Goal: Task Accomplishment & Management: Complete application form

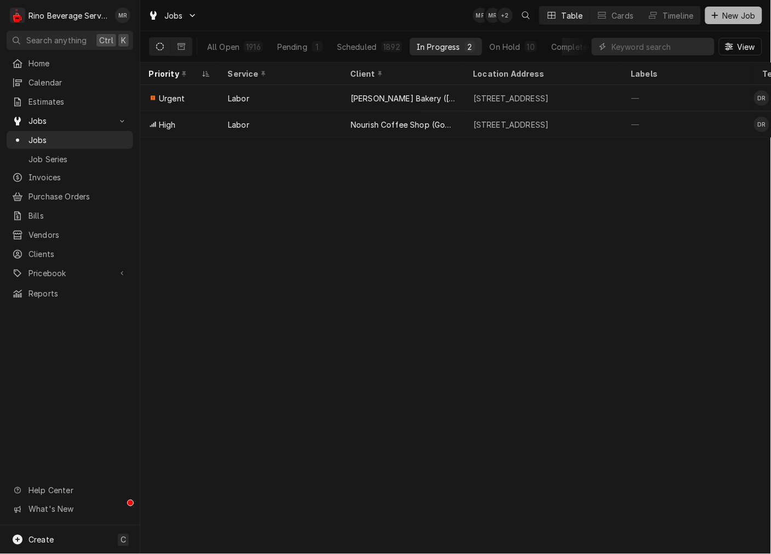
click at [719, 15] on div "Dynamic Content Wrapper" at bounding box center [715, 15] width 11 height 11
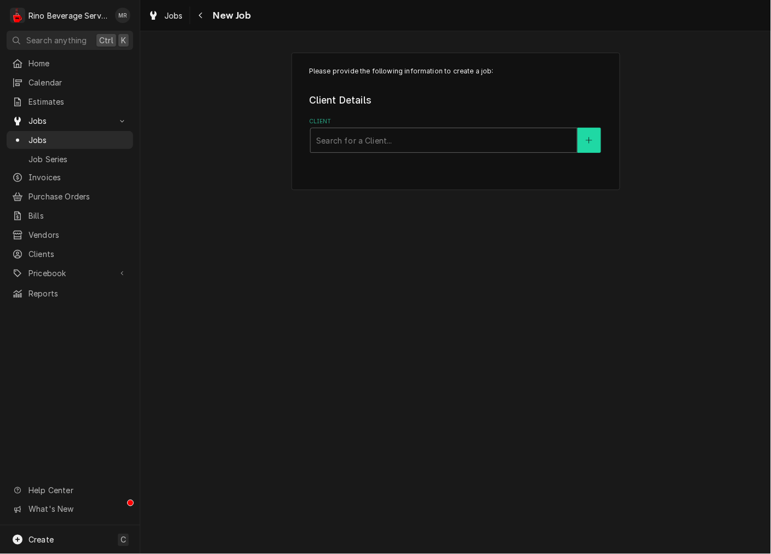
click at [584, 138] on button "Client" at bounding box center [589, 140] width 23 height 25
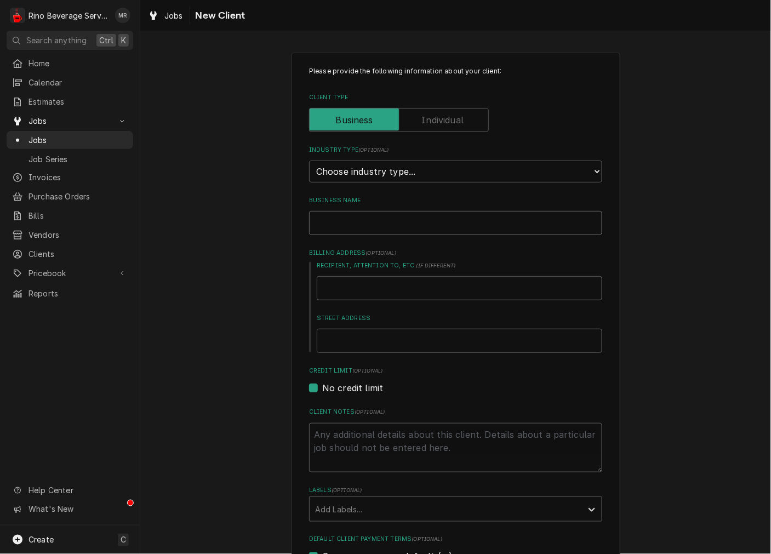
click at [438, 218] on input "Business Name" at bounding box center [455, 223] width 293 height 24
type textarea "x"
type input "C"
type textarea "x"
type input "Ce"
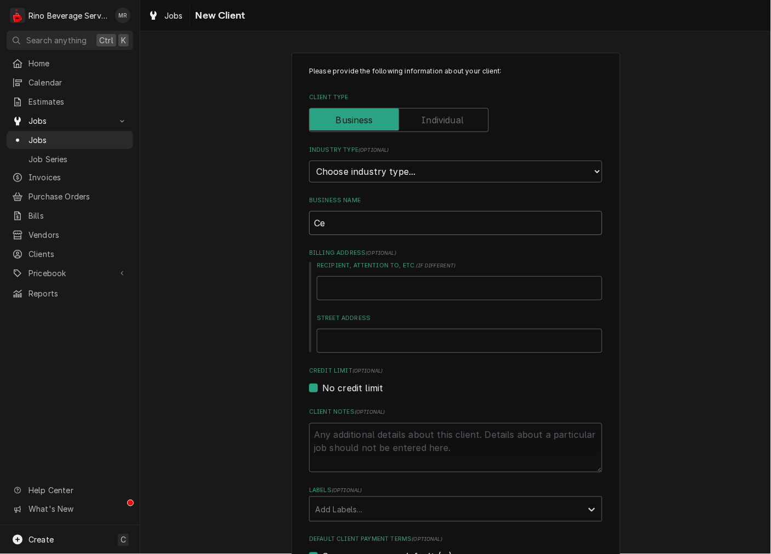
type textarea "x"
type input "Cen"
type textarea "x"
type input "Cent"
type textarea "x"
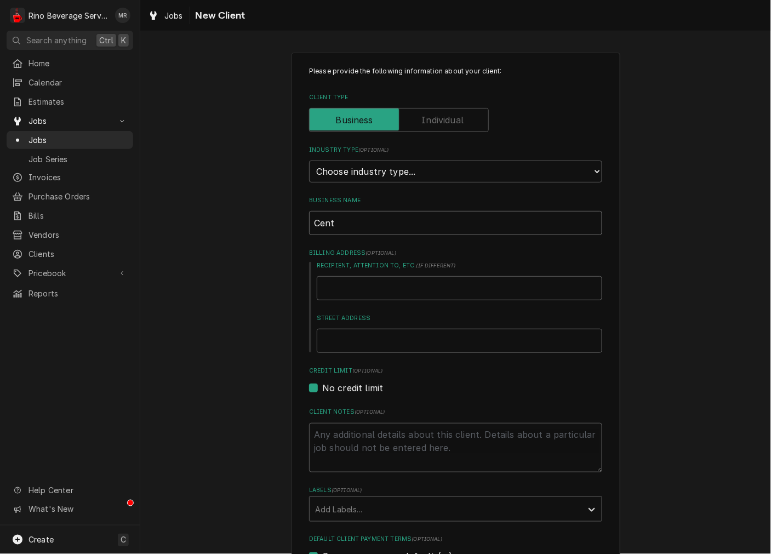
type input "Centu"
type textarea "x"
type input "Centur"
type textarea "x"
type input "Century"
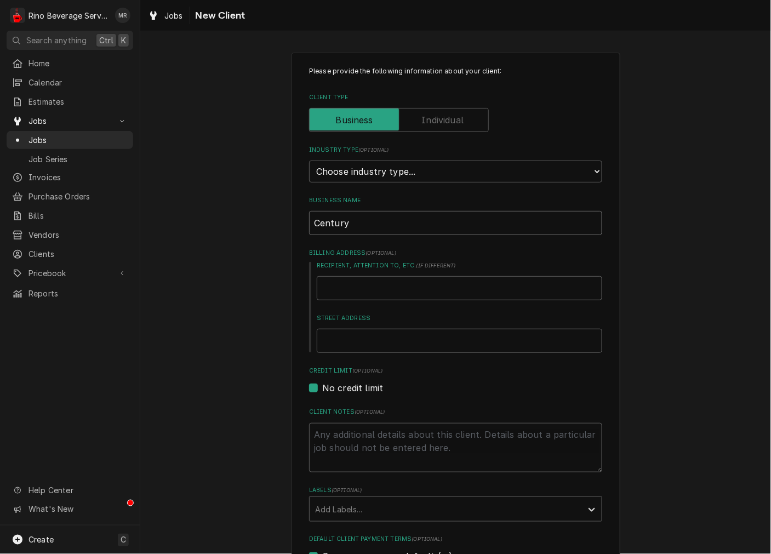
type textarea "x"
type input "Century"
type textarea "x"
type input "Century C"
type textarea "x"
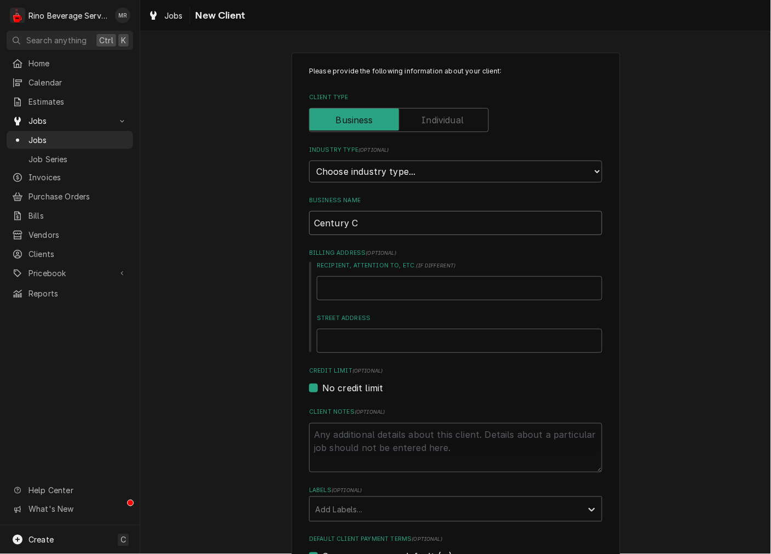
type input "Century Co"
type textarea "x"
type input "Century Con"
type textarea "x"
type input "Century Cons"
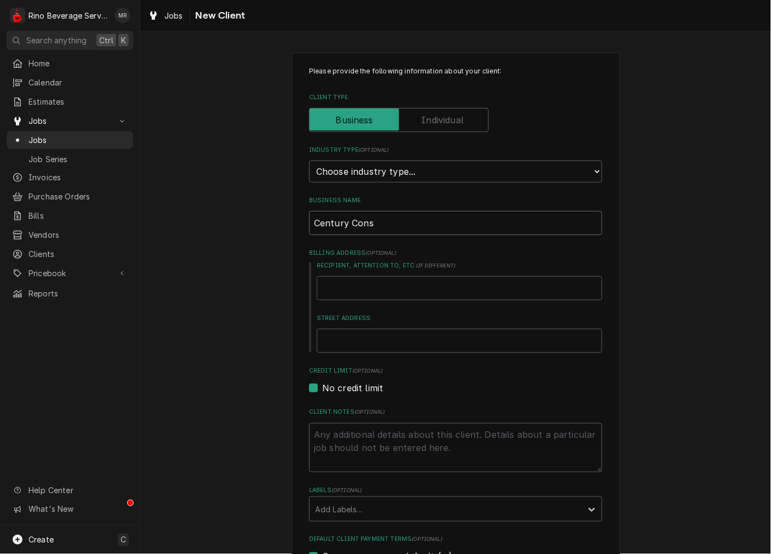
type textarea "x"
type input "Century Const"
type textarea "x"
type input "Century Constr"
type textarea "x"
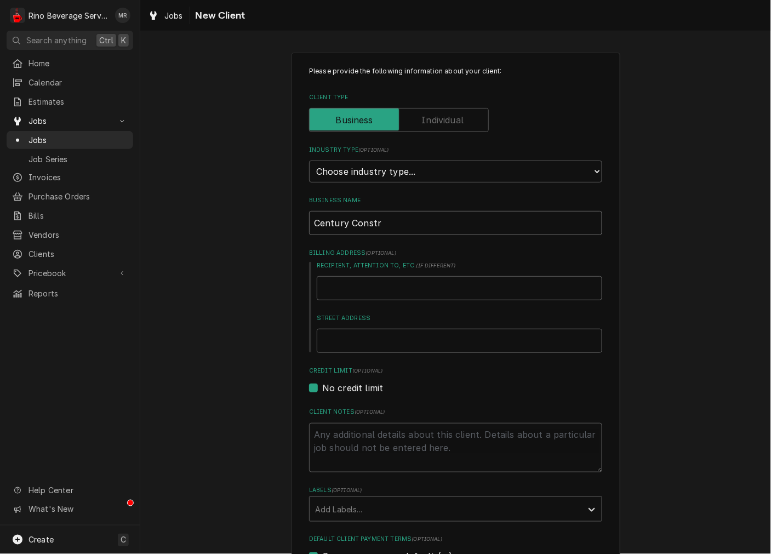
type input "Century Constru"
type textarea "x"
type input "Century Construs"
type textarea "x"
type input "Century Constru"
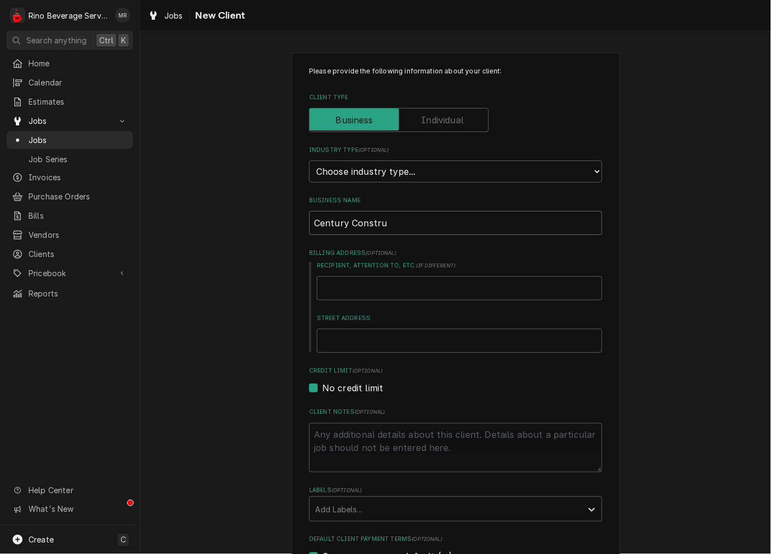
type textarea "x"
type input "Century Construc"
type textarea "x"
type input "Century Construct"
type textarea "x"
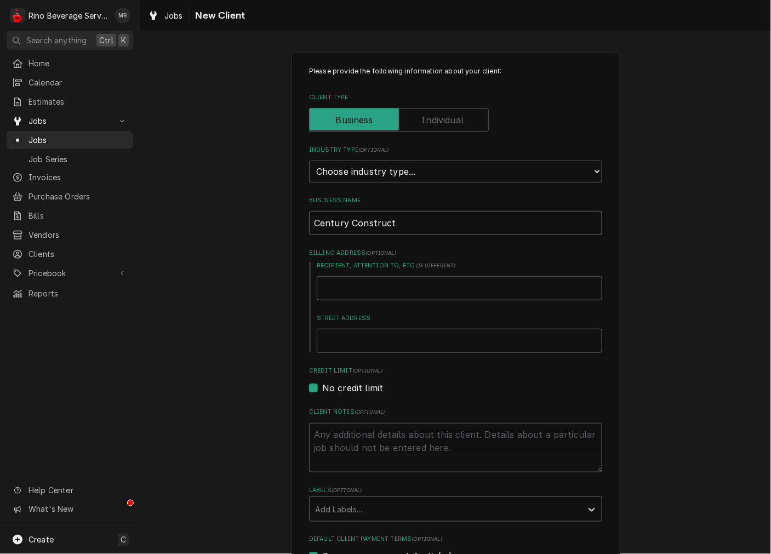
type input "Century Constructi"
type textarea "x"
type input "Century Constructio"
type textarea "x"
type input "Century Construction"
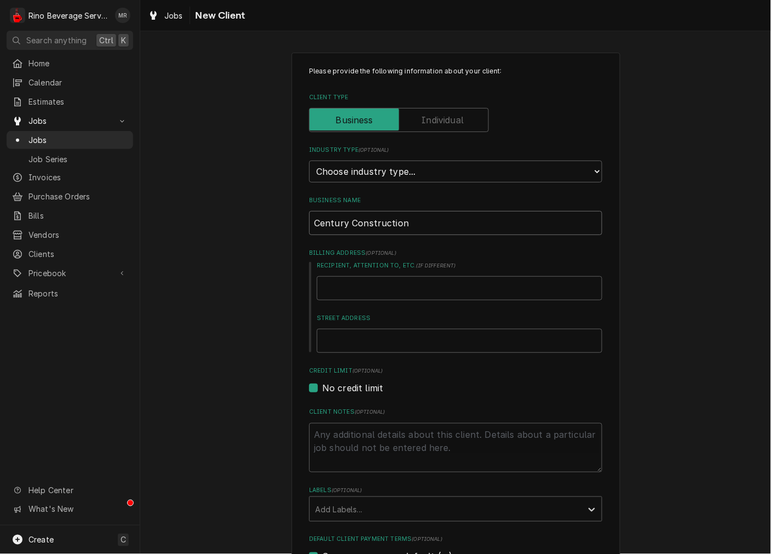
type textarea "x"
type input "Century Construction"
type textarea "x"
type input "Century Construction I"
type textarea "x"
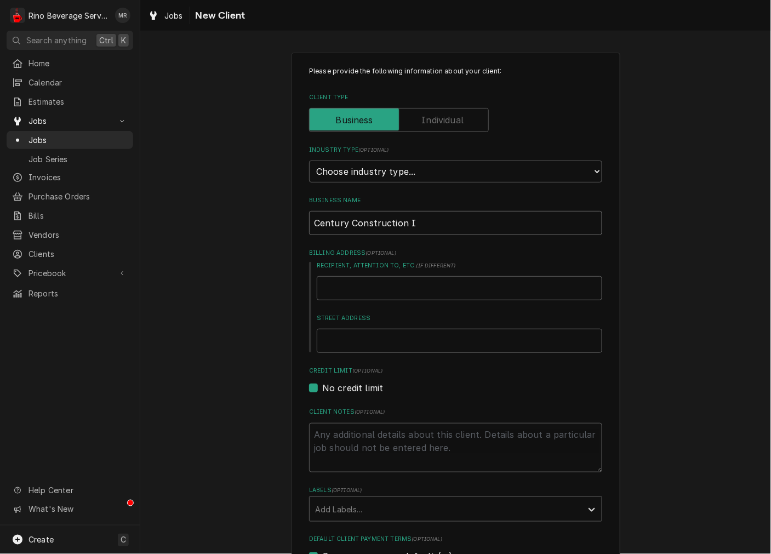
type input "Century Construction In"
type textarea "x"
type input "Century Construction Inc"
type textarea "x"
type input "Century Construction Inc."
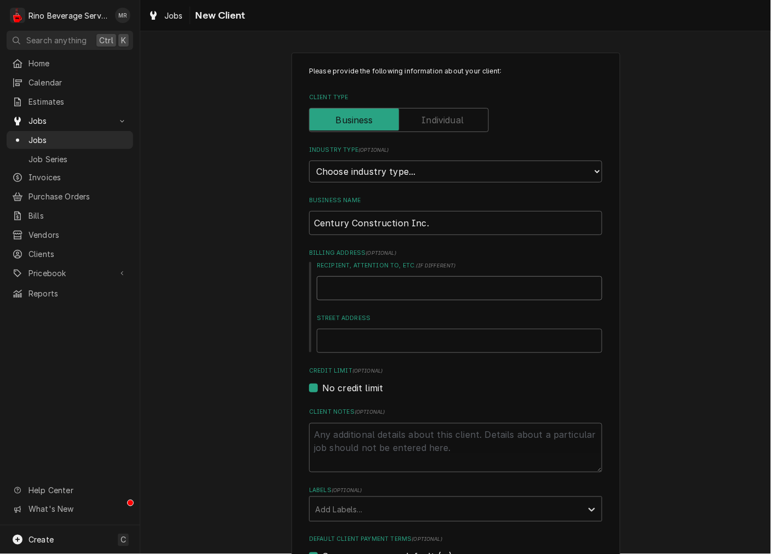
drag, startPoint x: 483, startPoint y: 287, endPoint x: 473, endPoint y: 305, distance: 21.3
click at [483, 287] on input "Recipient, Attention To, etc. ( if different )" at bounding box center [460, 288] width 286 height 24
click at [467, 326] on div "Street Address" at bounding box center [460, 333] width 286 height 39
click at [469, 351] on input "Street Address" at bounding box center [460, 341] width 286 height 24
type textarea "x"
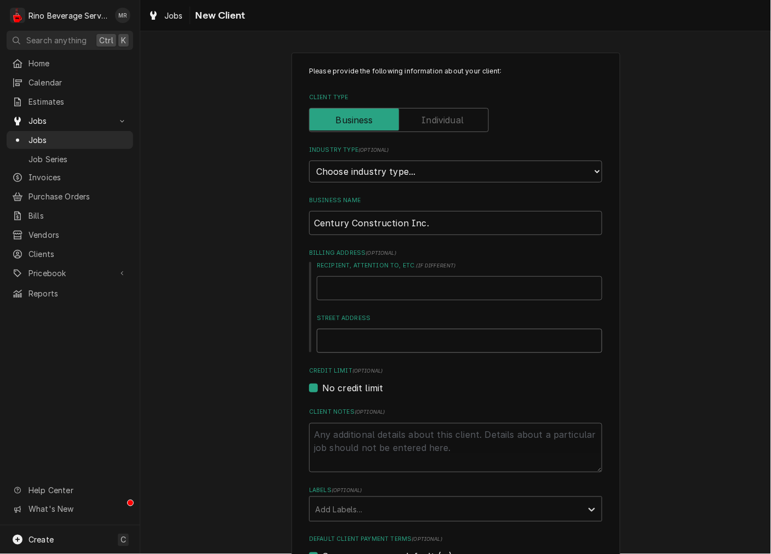
type input "3"
type textarea "x"
type input "34"
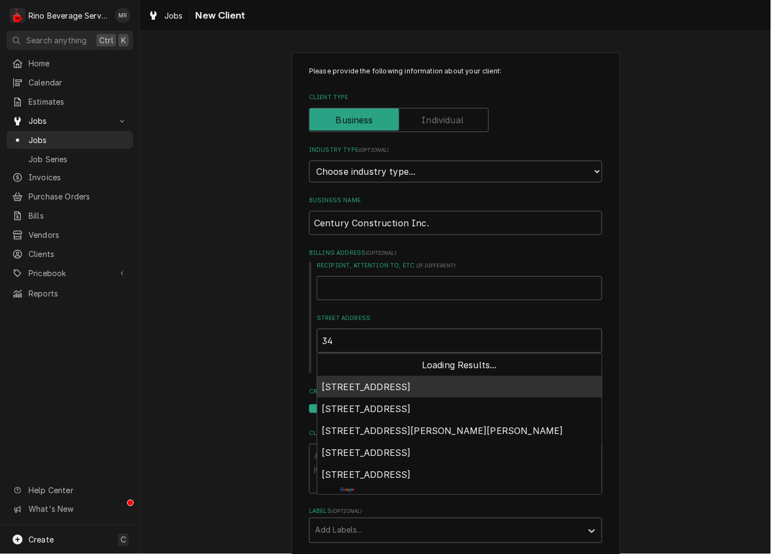
type textarea "x"
type input "34"
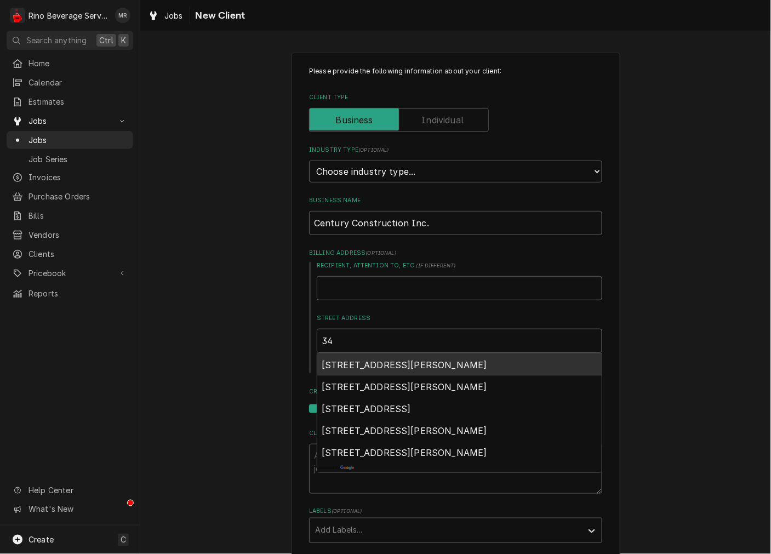
type textarea "x"
type input "34 K"
type textarea "x"
type input "34 Ke"
type textarea "x"
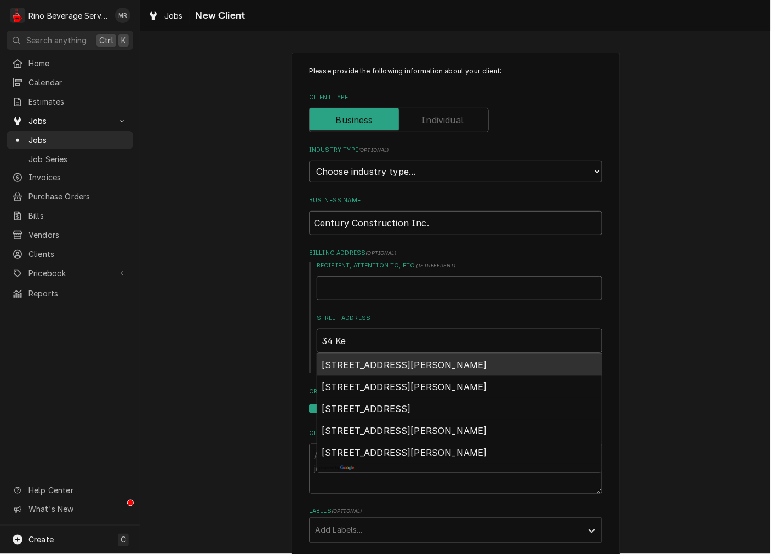
type input "34 Ken"
type textarea "x"
type input "34 Kent"
type textarea "x"
type input "34 Kento"
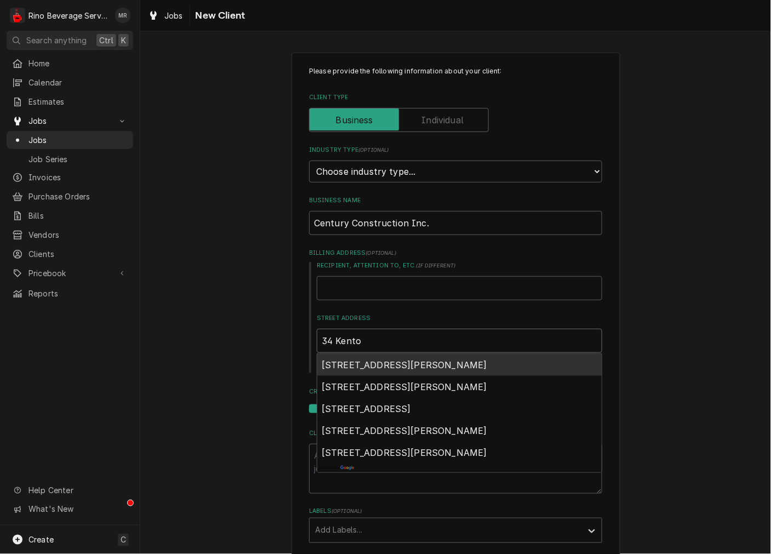
type textarea "x"
type input "34 Kenton"
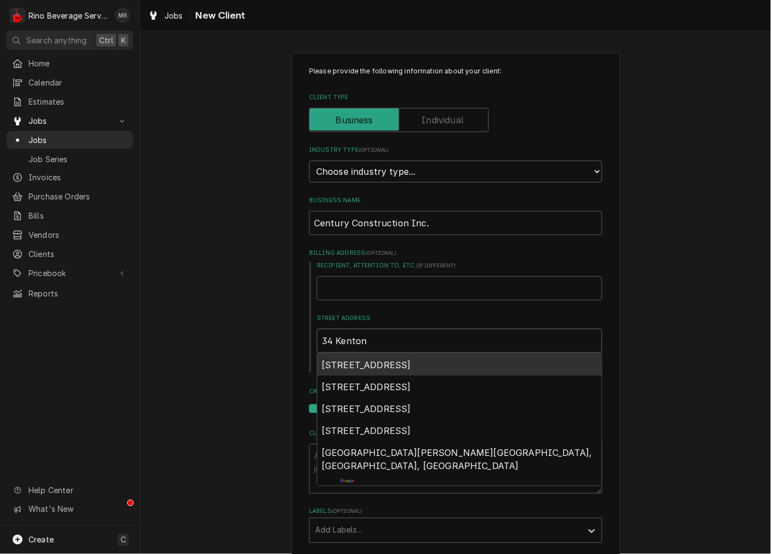
click at [411, 363] on span "34 Kenton Lands Road, Erlanger, KY, USA" at bounding box center [366, 365] width 89 height 11
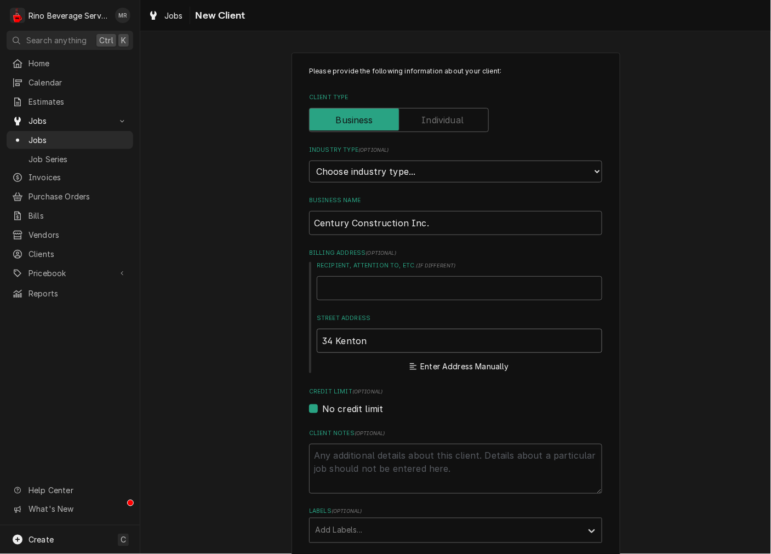
type textarea "x"
type input "34 Kenton Lands Rd"
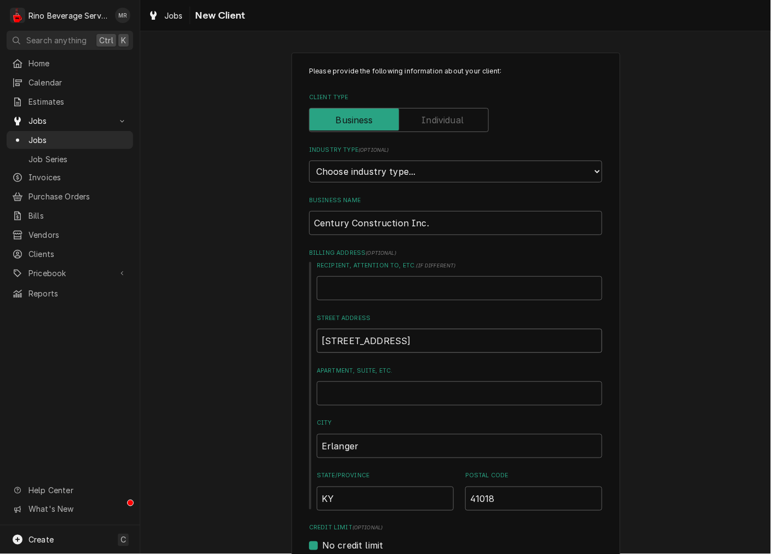
type textarea "x"
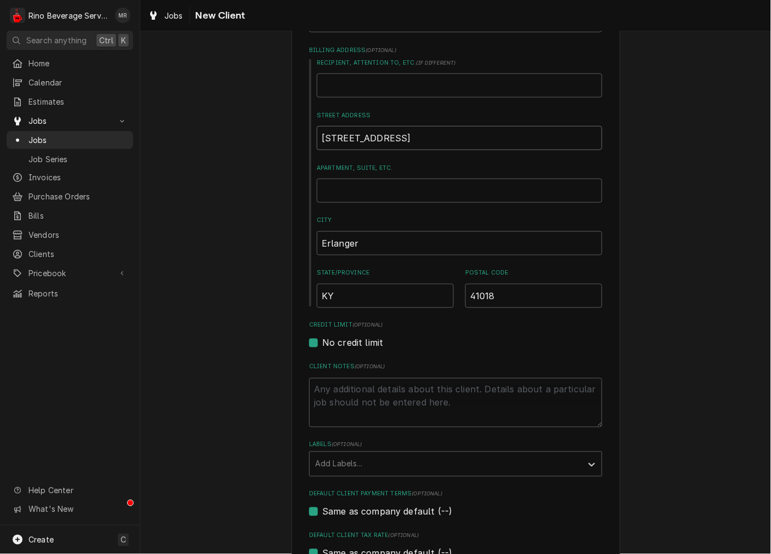
scroll to position [304, 0]
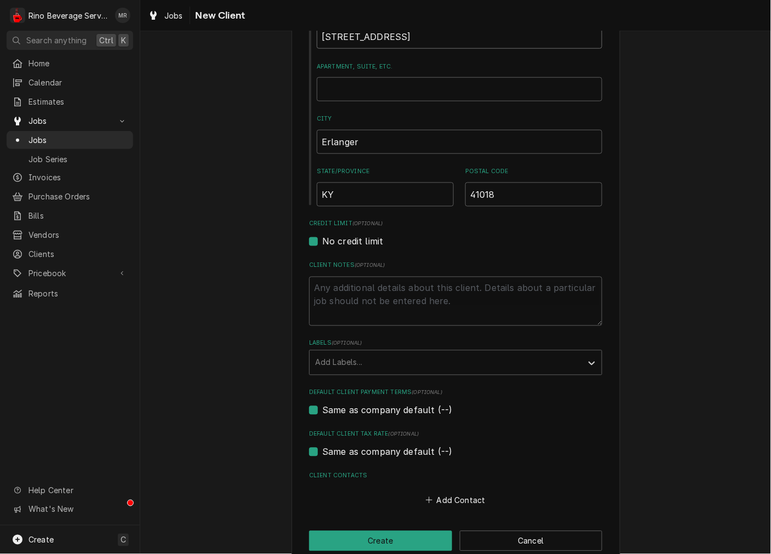
type input "34 Kenton Lands Rd"
click at [460, 509] on div "Please provide the following information about your client: Client Type Industr…" at bounding box center [456, 156] width 329 height 817
click at [459, 501] on button "Add Contact" at bounding box center [455, 500] width 63 height 15
type textarea "x"
click at [393, 523] on input "Business Name" at bounding box center [456, 522] width 270 height 24
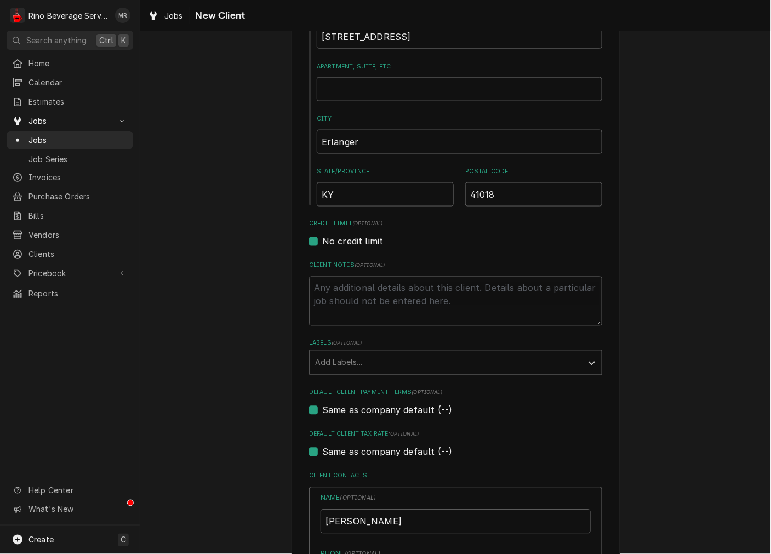
type input "[PERSON_NAME]"
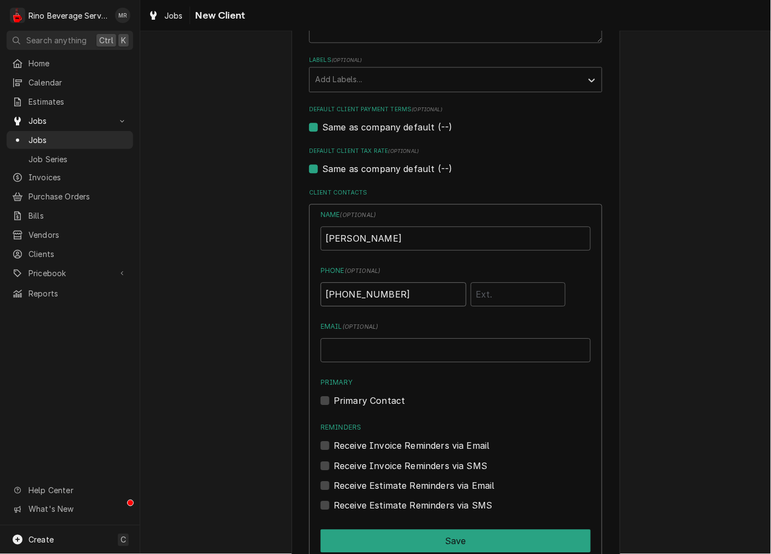
type input "[PHONE_NUMBER]"
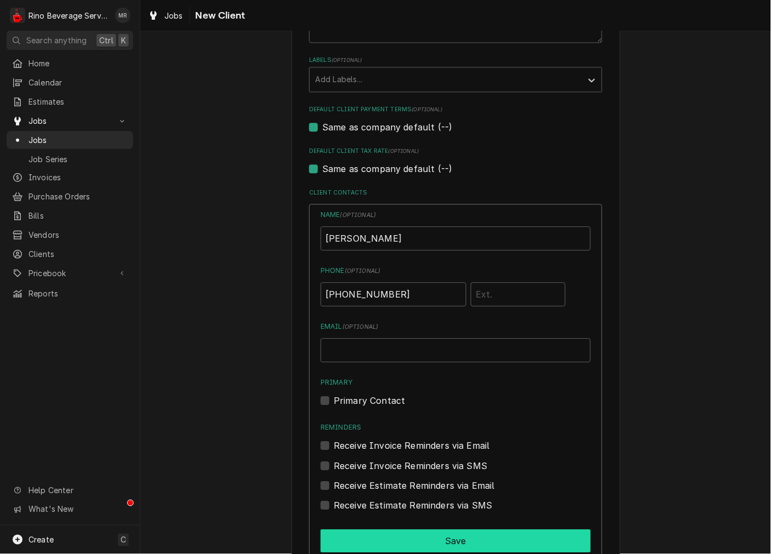
drag, startPoint x: 453, startPoint y: 531, endPoint x: 447, endPoint y: 527, distance: 6.7
click at [453, 531] on button "Save" at bounding box center [456, 540] width 270 height 23
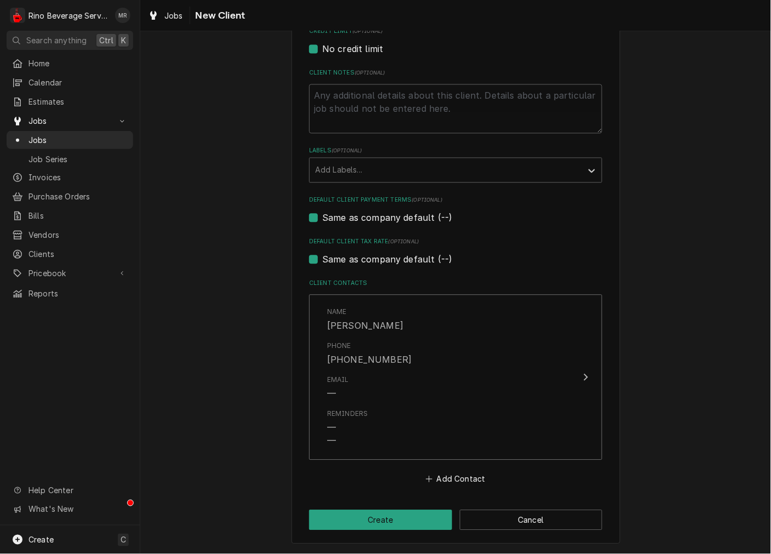
scroll to position [494, 0]
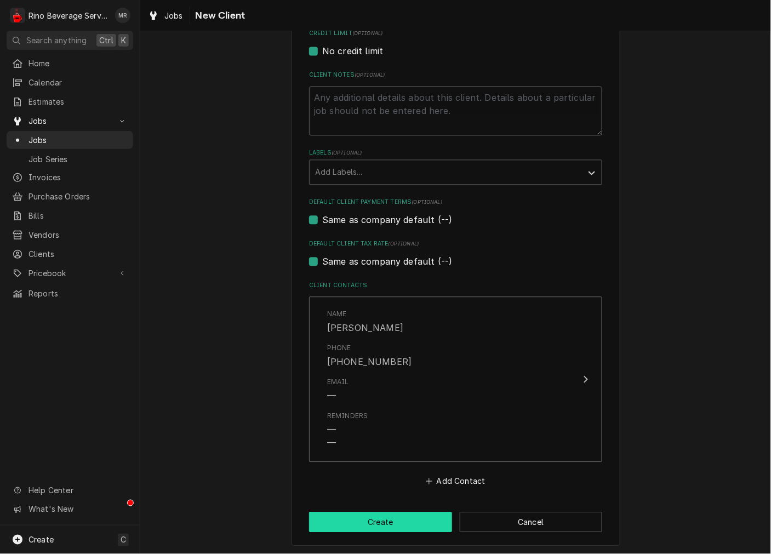
drag, startPoint x: 376, startPoint y: 518, endPoint x: 376, endPoint y: 481, distance: 36.7
click at [376, 518] on button "Create" at bounding box center [380, 522] width 143 height 20
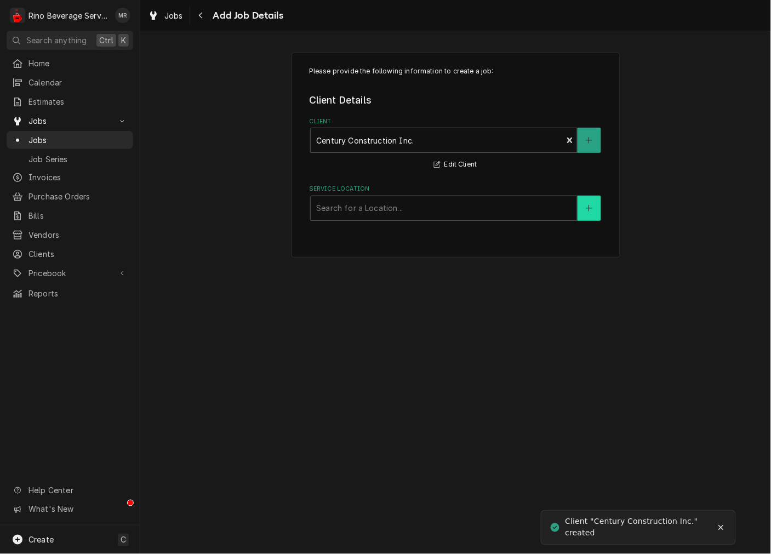
click at [584, 207] on button "Service Location" at bounding box center [589, 208] width 23 height 25
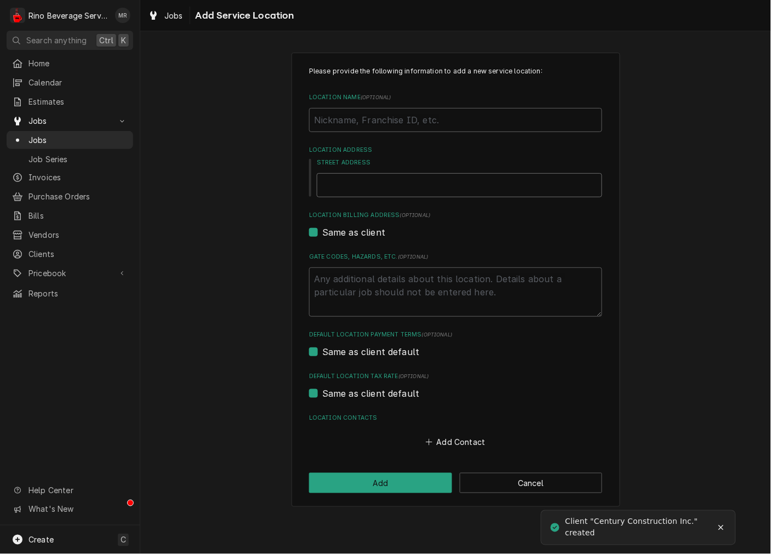
click at [354, 176] on input "Street Address" at bounding box center [460, 185] width 286 height 24
type textarea "x"
type input "3"
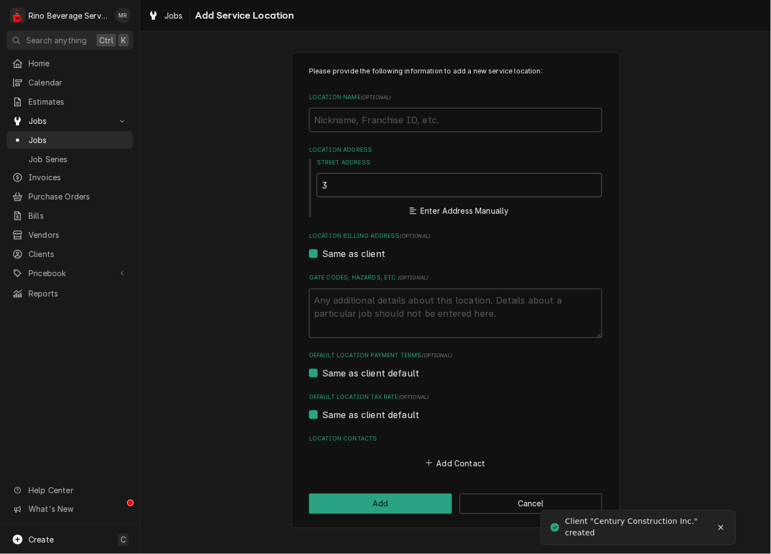
type textarea "x"
type input "34"
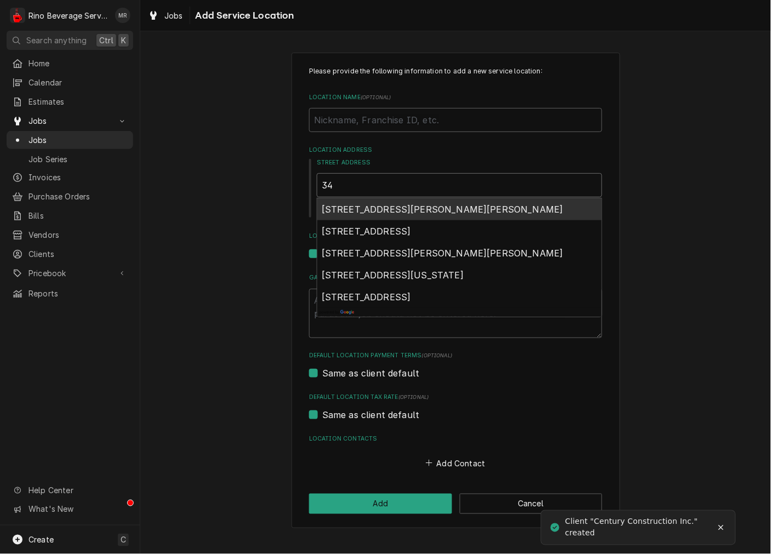
type textarea "x"
type input "34"
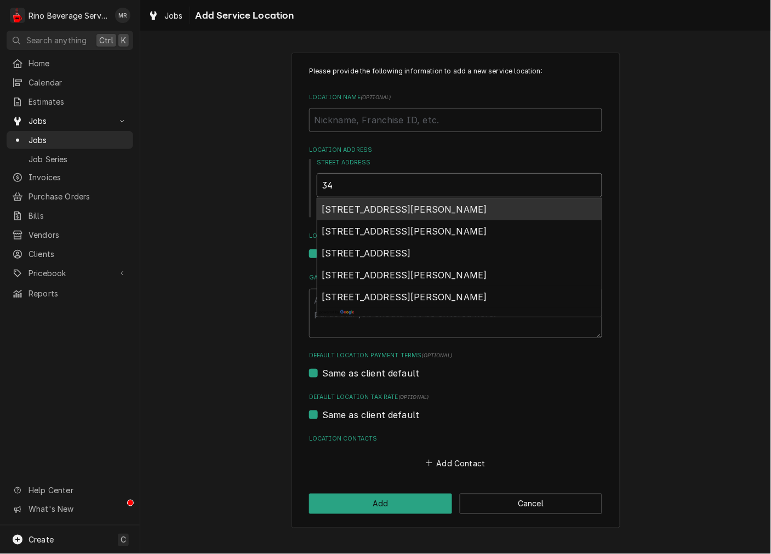
type textarea "x"
type input "34 k"
type textarea "x"
type input "34 ke"
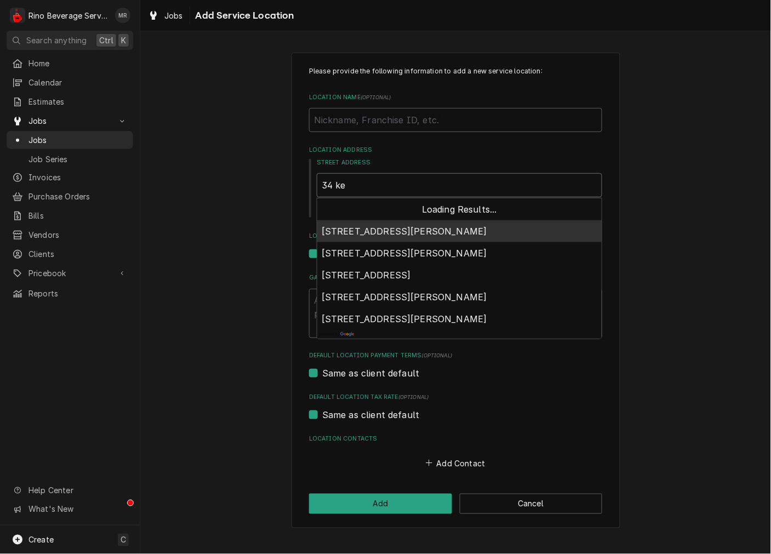
type textarea "x"
type input "34 ken"
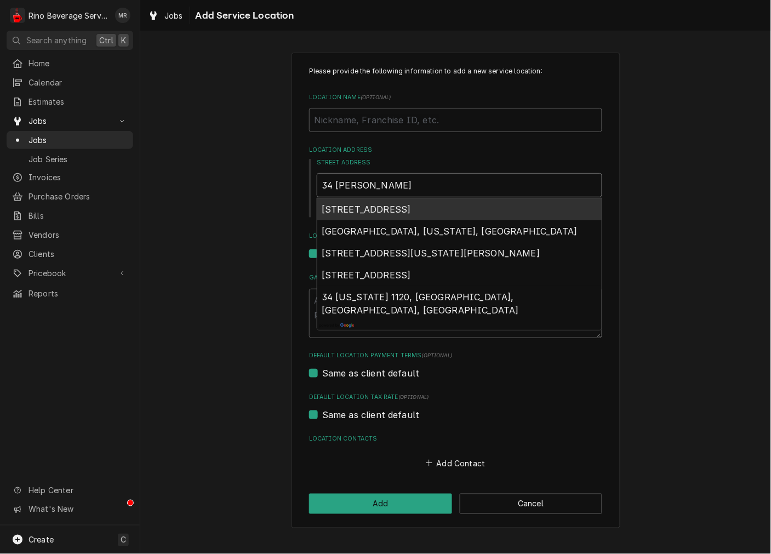
click at [367, 207] on span "34 Kenton Lands Road, Erlanger, KY, USA" at bounding box center [366, 209] width 89 height 11
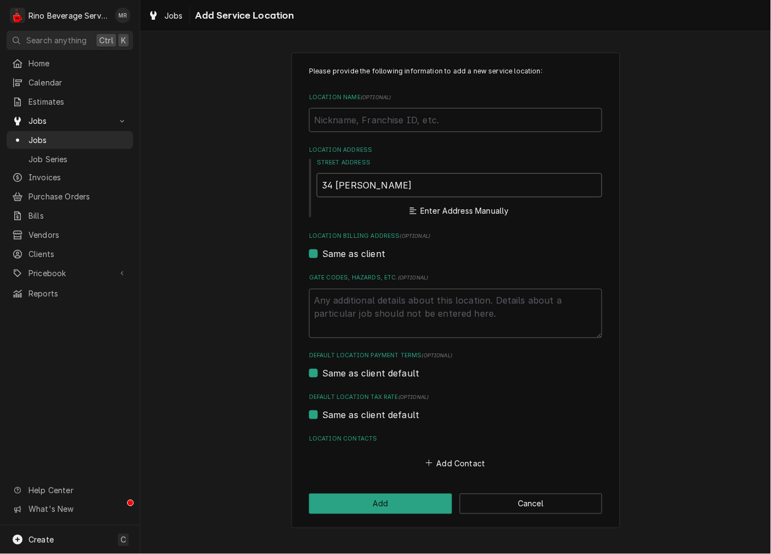
type textarea "x"
type input "34 Kenton Lands Rd"
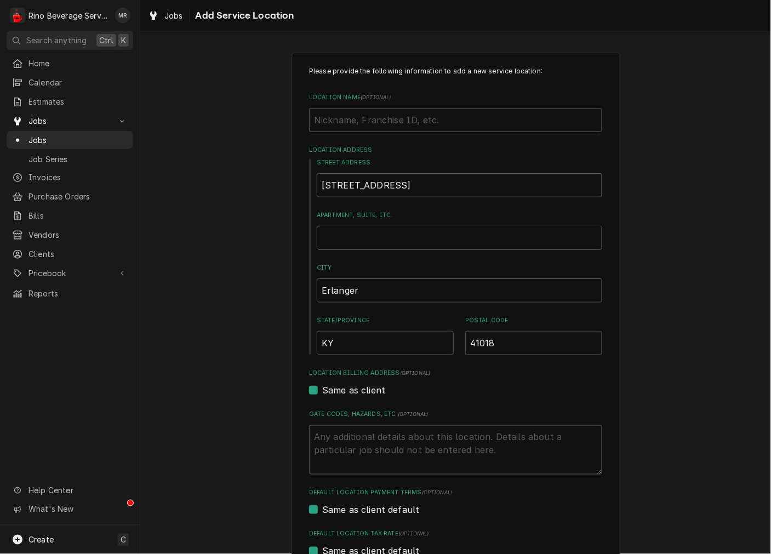
type textarea "x"
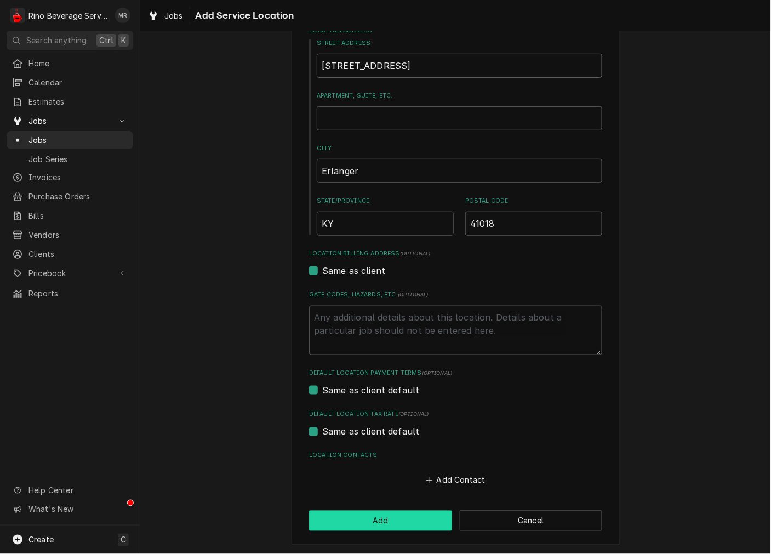
type input "34 Kenton Lands Rd"
click at [370, 528] on button "Add" at bounding box center [380, 521] width 143 height 20
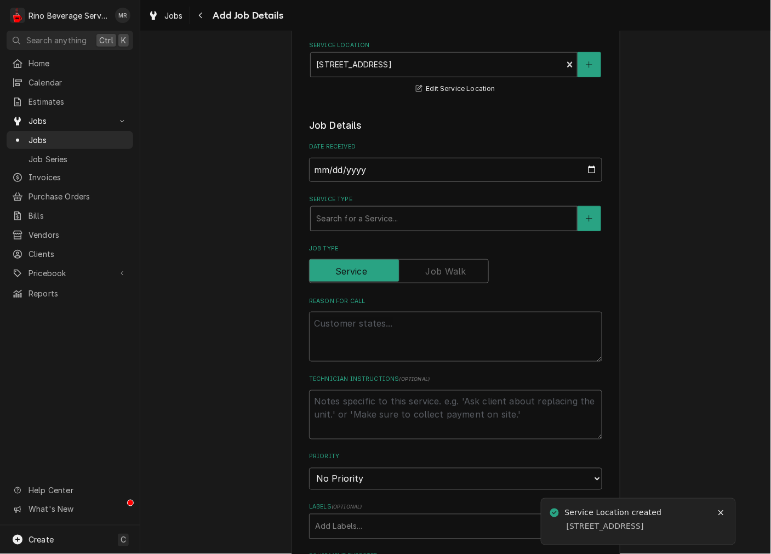
scroll to position [203, 0]
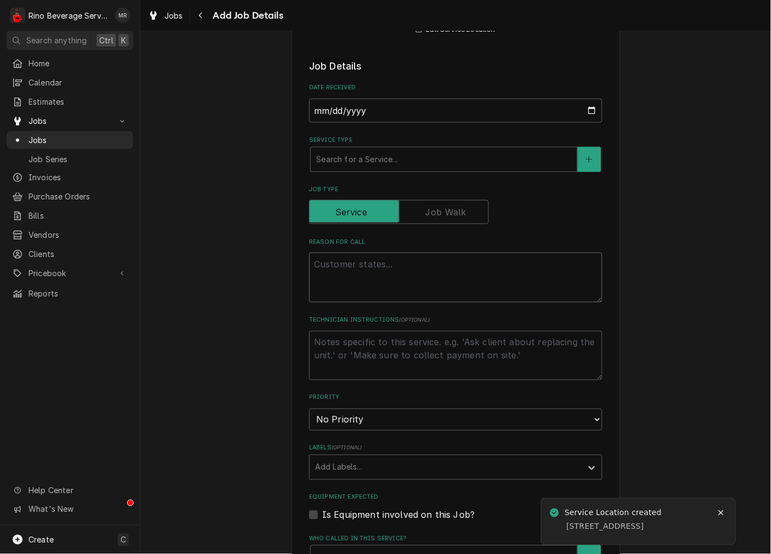
click at [366, 285] on textarea "Reason For Call" at bounding box center [455, 277] width 293 height 49
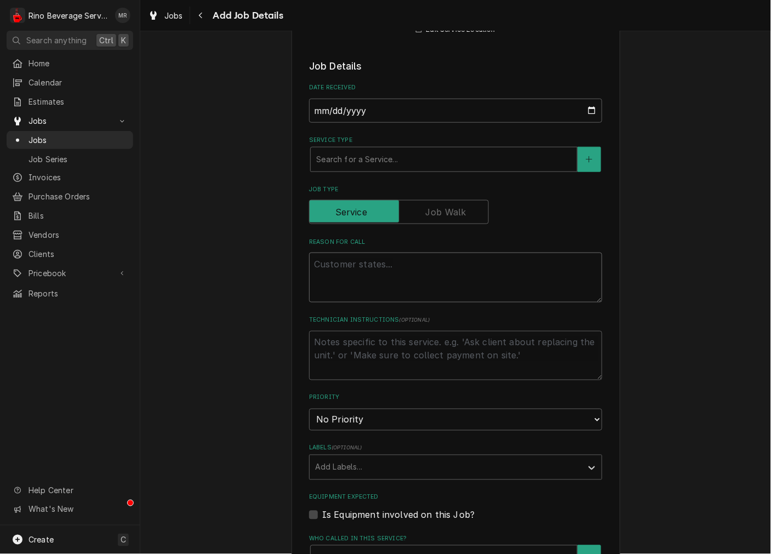
type textarea "x"
type textarea "B"
type textarea "x"
type textarea "Bu"
type textarea "x"
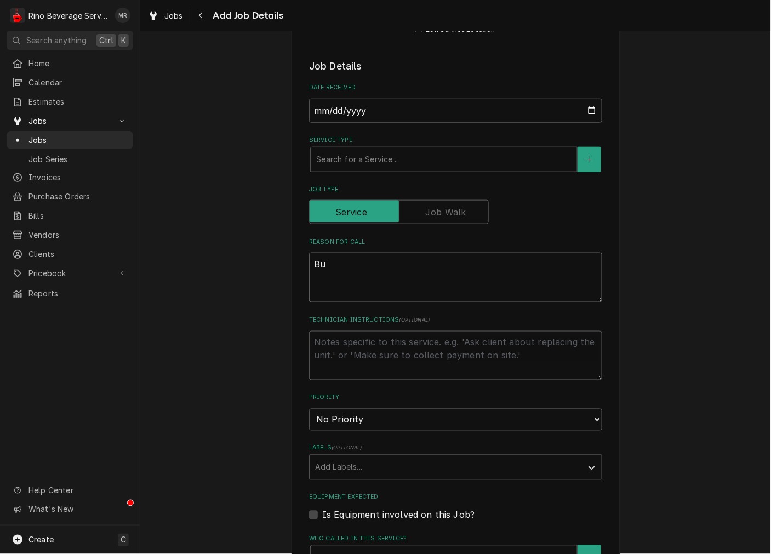
type textarea "Bun"
type textarea "x"
type textarea "Bunn"
type textarea "x"
type textarea "Bunn"
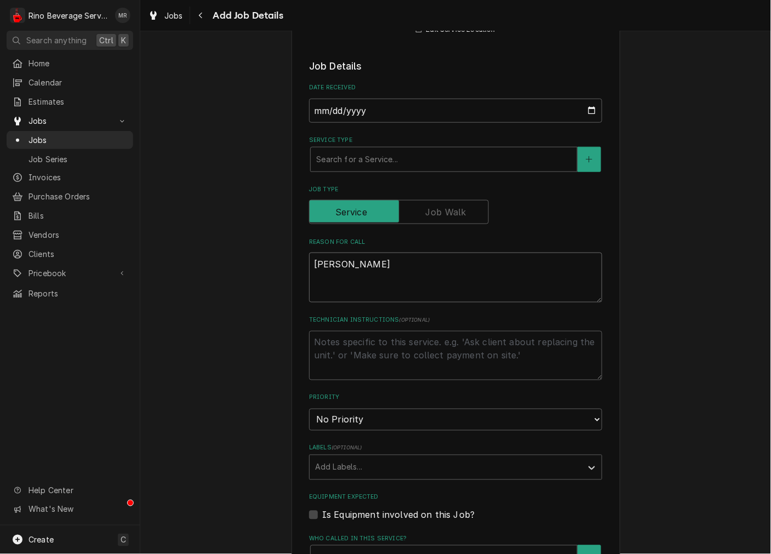
type textarea "x"
type textarea "Bunn A"
type textarea "x"
type textarea "Bunn Ax"
type textarea "x"
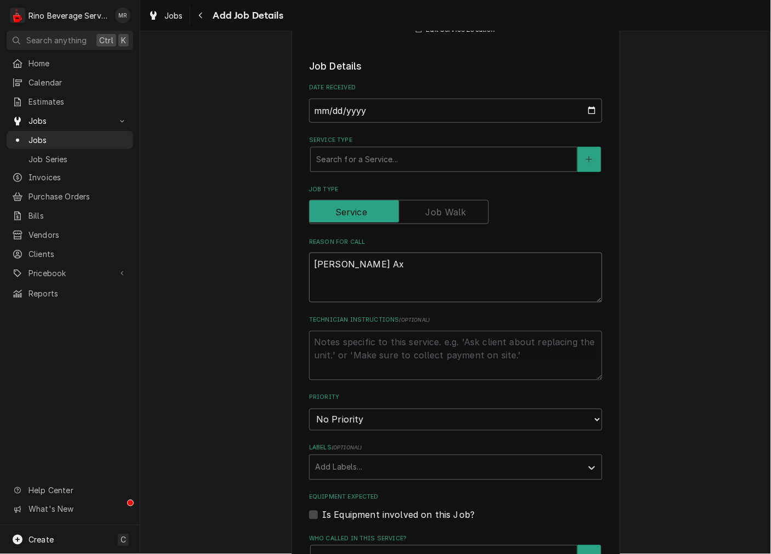
type textarea "Bunn Axi"
type textarea "x"
type textarea "Bunn Axio"
type textarea "x"
type textarea "Bunn Axiom"
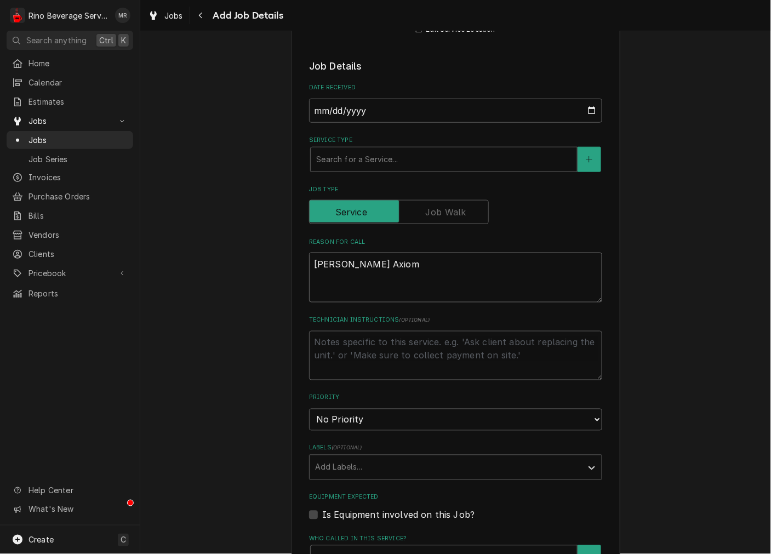
type textarea "x"
type textarea "Bunn Axiom"
type textarea "x"
type textarea "Bunn Axiom S"
type textarea "x"
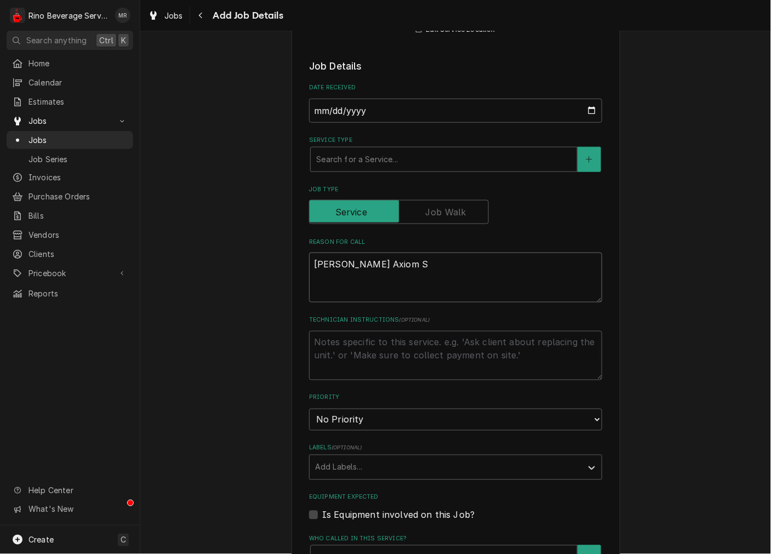
type textarea "Bunn Axiom Se"
type textarea "x"
type textarea "Bunn Axiom Ser"
type textarea "x"
type textarea "Bunn Axiom Seri"
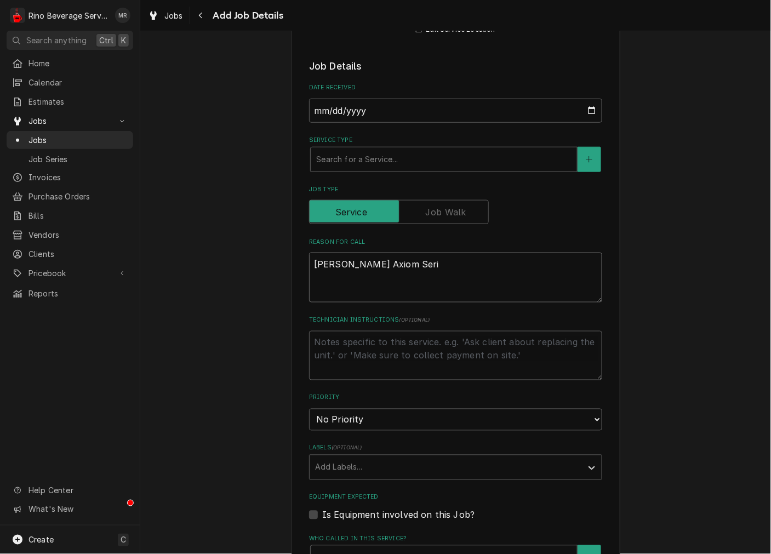
type textarea "x"
type textarea "Bunn Axiom Serie"
type textarea "x"
type textarea "Bunn Axiom Series"
type textarea "x"
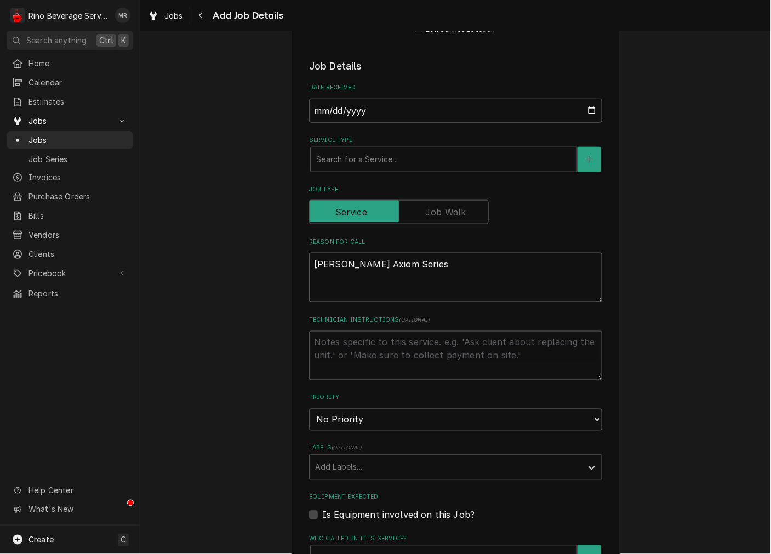
type textarea "Bunn Axiom Series"
type textarea "x"
type textarea "Bunn Axiom Series h"
type textarea "x"
type textarea "Bunn Axiom Series ha"
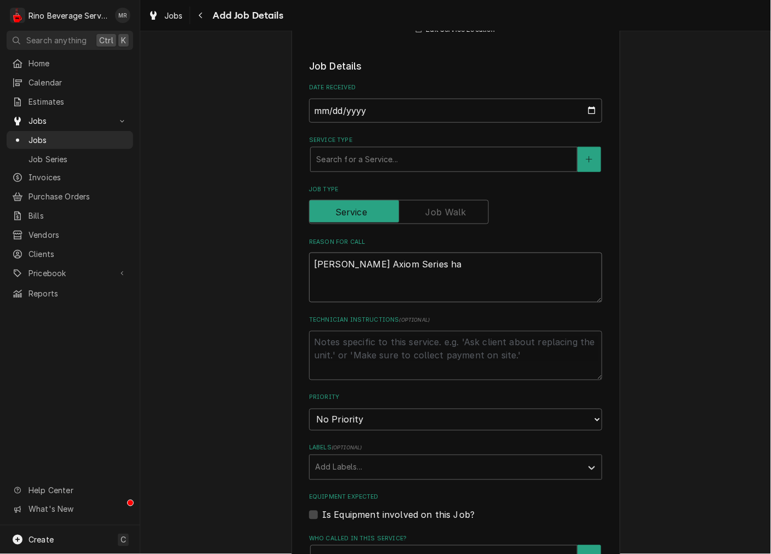
type textarea "x"
type textarea "Bunn Axiom Series has"
type textarea "x"
type textarea "Bunn Axiom Series has"
type textarea "x"
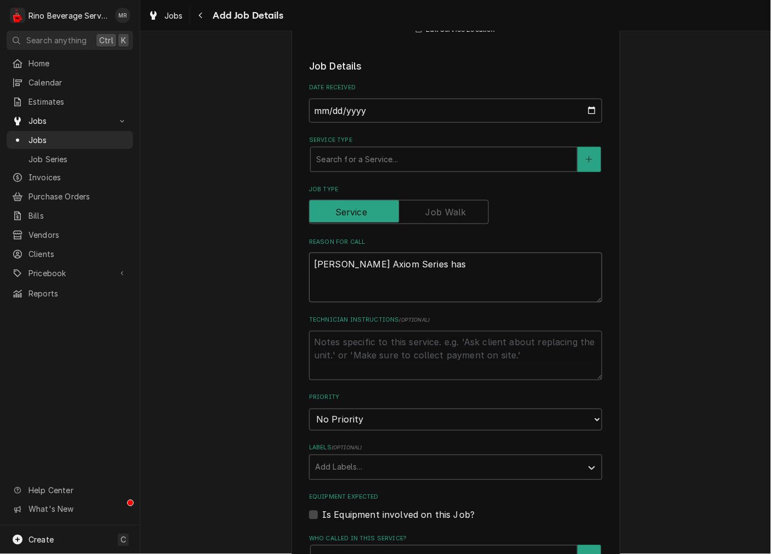
type textarea "Bunn Axiom Series has b"
type textarea "x"
type textarea "Bunn Axiom Series has"
type textarea "x"
type textarea "Bunn Axiom Series has n"
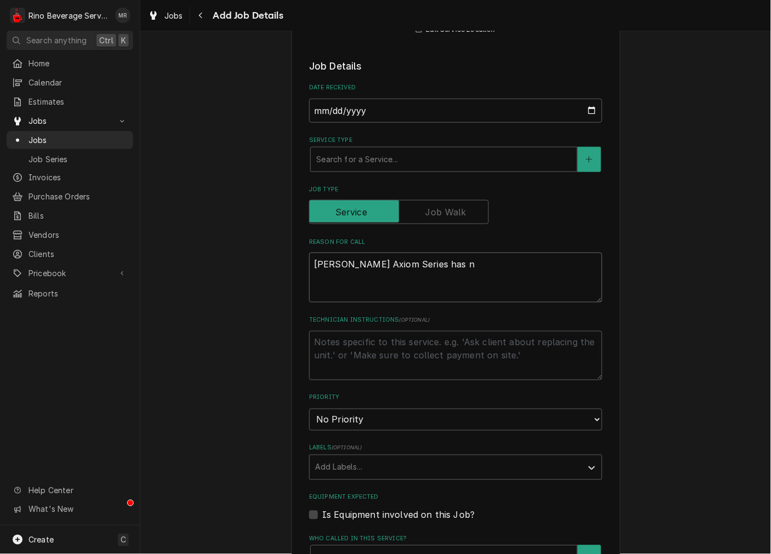
type textarea "x"
type textarea "Bunn Axiom Series has no"
type textarea "x"
type textarea "Bunn Axiom Series has not"
type textarea "x"
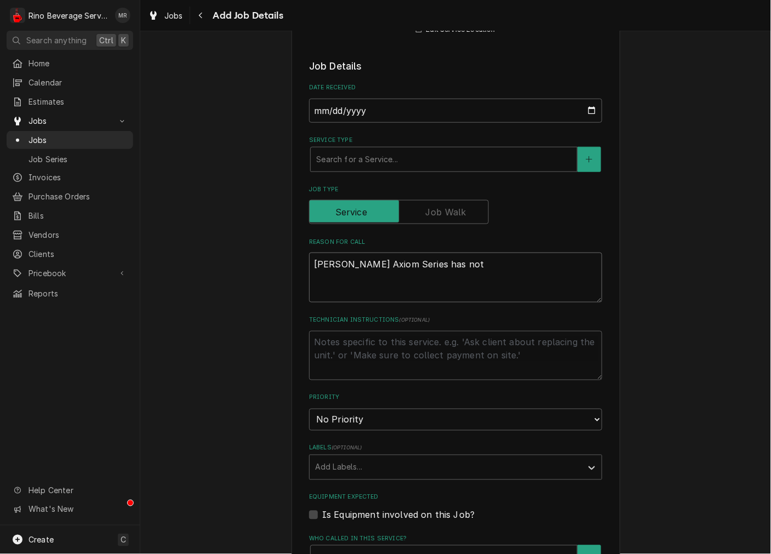
type textarea "Bunn Axiom Series has not"
type textarea "x"
type textarea "Bunn Axiom Series has not b"
type textarea "x"
type textarea "Bunn Axiom Series has not be"
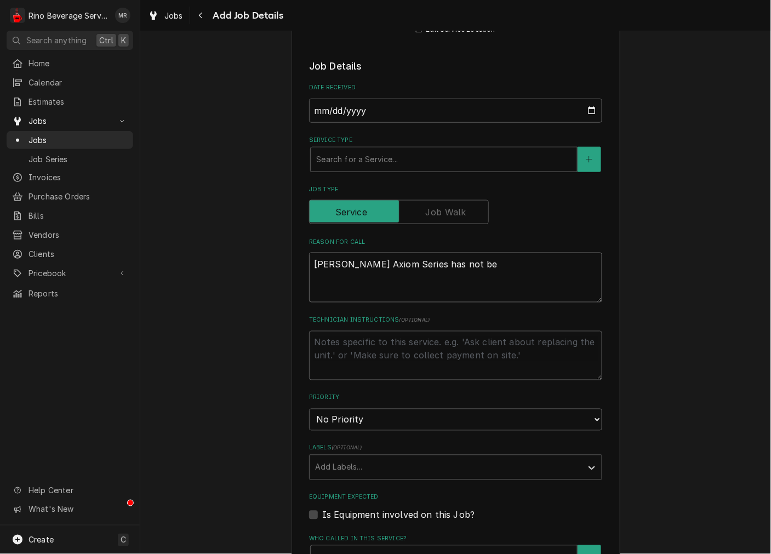
type textarea "x"
type textarea "Bunn Axiom Series has not bee"
type textarea "x"
type textarea "Bunn Axiom Series has not been"
type textarea "x"
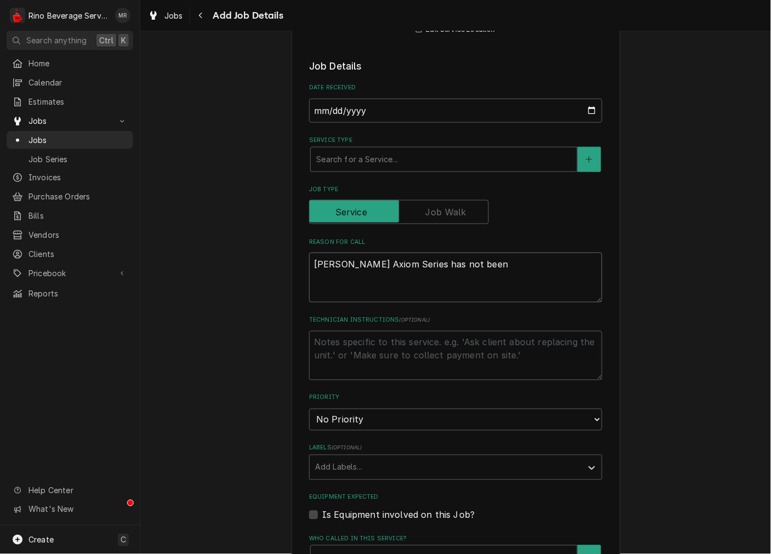
type textarea "Bunn Axiom Series has not been"
type textarea "x"
type textarea "Bunn Axiom Series has not been f"
type textarea "x"
type textarea "Bunn Axiom Series has not been fi"
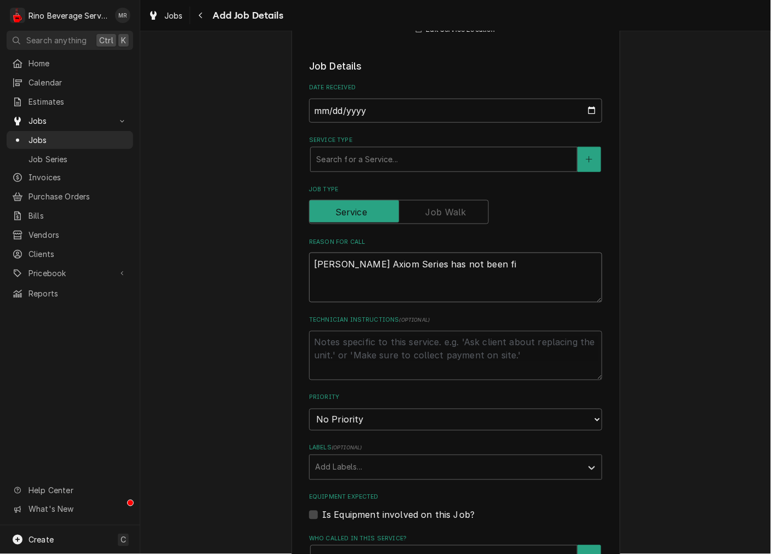
type textarea "x"
type textarea "Bunn Axiom Series has not been fil"
type textarea "x"
type textarea "Bunn Axiom Series has not been fill"
type textarea "x"
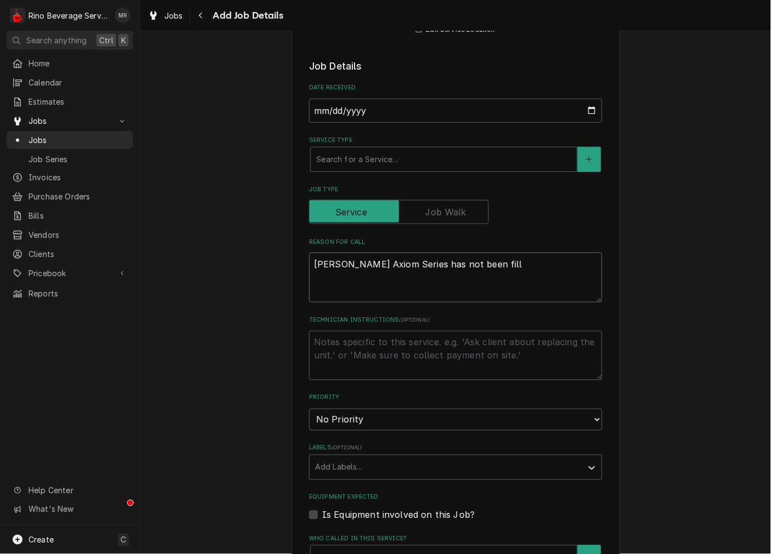
type textarea "Bunn Axiom Series has not been filli"
type textarea "x"
type textarea "Bunn Axiom Series has not been fillin"
type textarea "x"
type textarea "Bunn Axiom Series has not been filling"
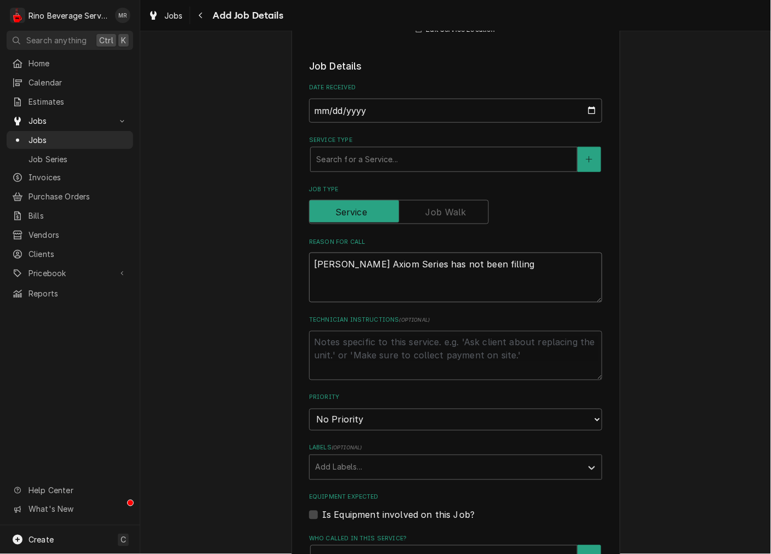
type textarea "x"
type textarea "Bunn Axiom Series has not been filling r"
type textarea "x"
type textarea "Bunn Axiom Series has not been filling rt"
type textarea "x"
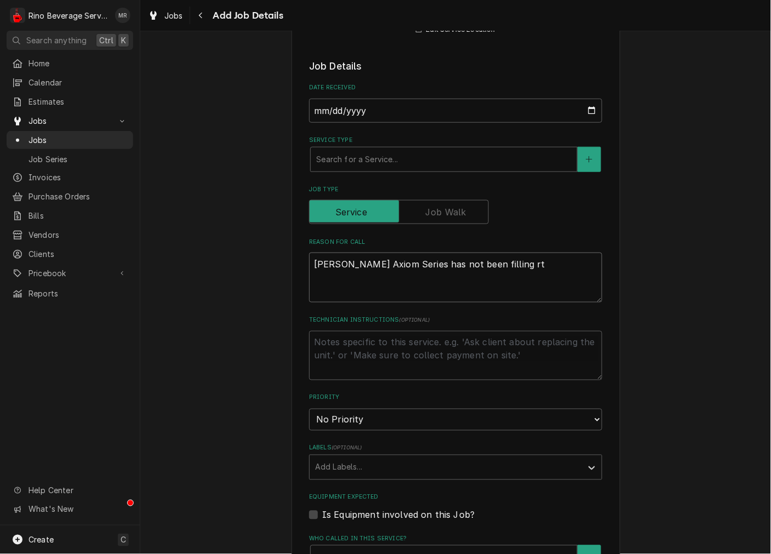
type textarea "Bunn Axiom Series has not been filling r"
type textarea "x"
type textarea "Bunn Axiom Series has not been filling"
type textarea "x"
type textarea "Bunn Axiom Series has not been filling t"
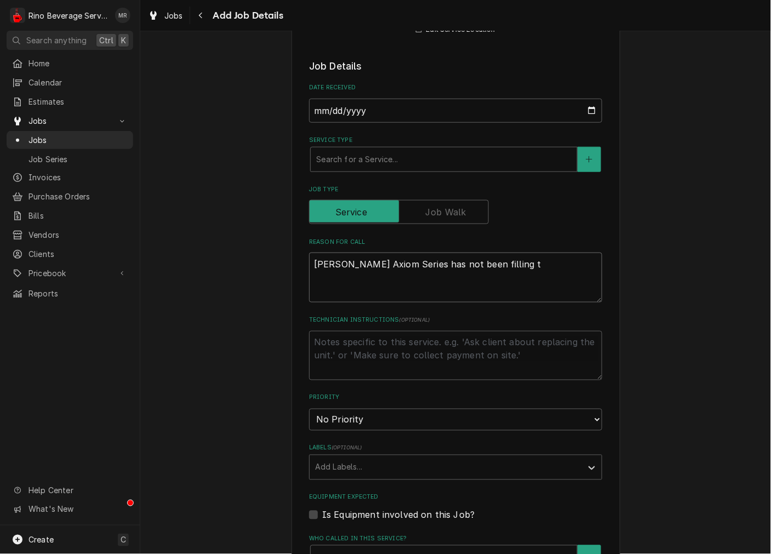
type textarea "x"
type textarea "Bunn Axiom Series has not been filling th"
type textarea "x"
type textarea "Bunn Axiom Series has not been filling the"
type textarea "x"
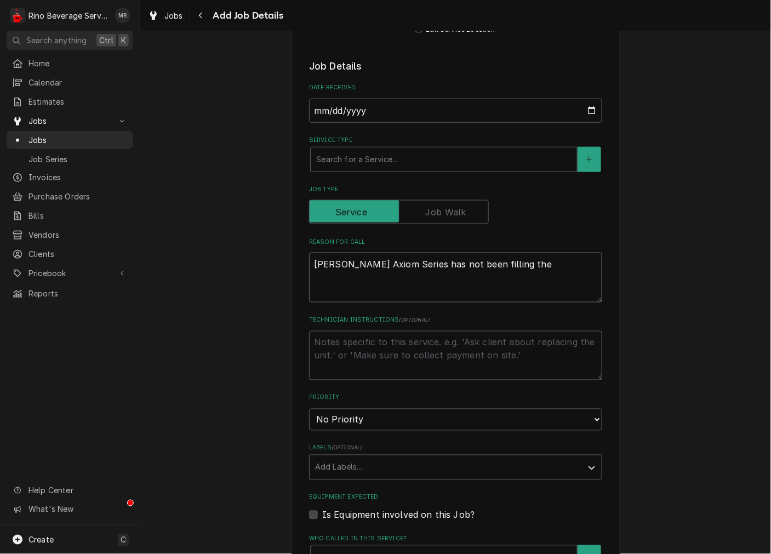
type textarea "Bunn Axiom Series has not been filling the"
type textarea "x"
type textarea "Bunn Axiom Series has not been filling the p"
type textarea "x"
type textarea "Bunn Axiom Series has not been filling the po"
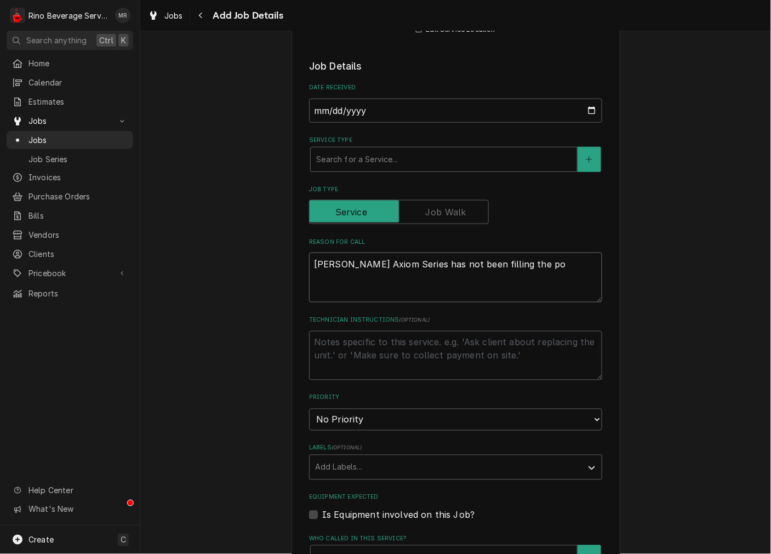
type textarea "x"
type textarea "Bunn Axiom Series has not been filling the pot"
type textarea "x"
type textarea "Bunn Axiom Series has not been filling the pot"
type textarea "x"
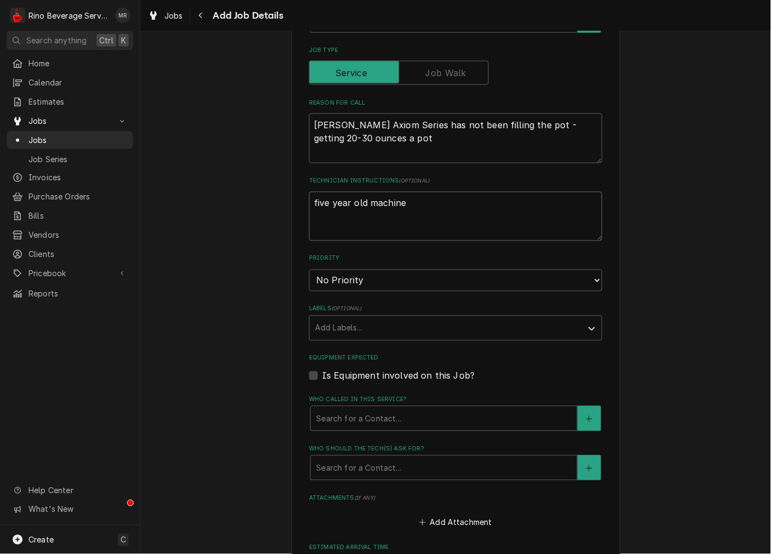
scroll to position [406, 0]
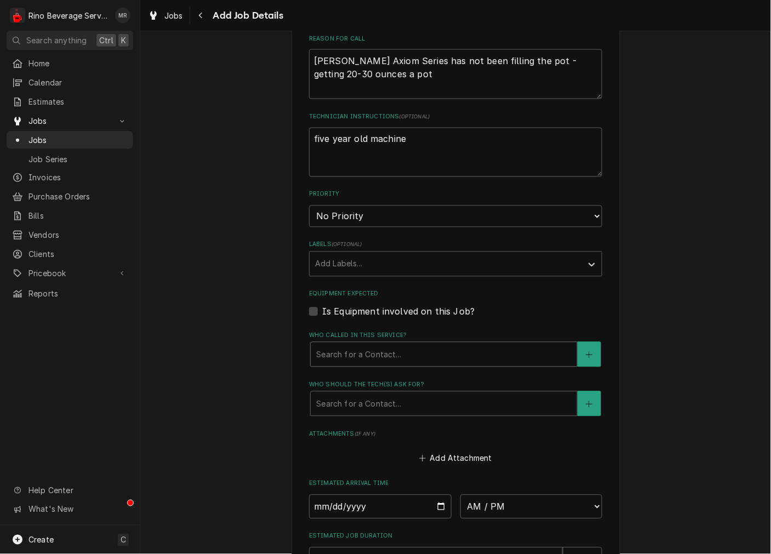
click at [352, 352] on div "Who called in this service?" at bounding box center [443, 355] width 255 height 20
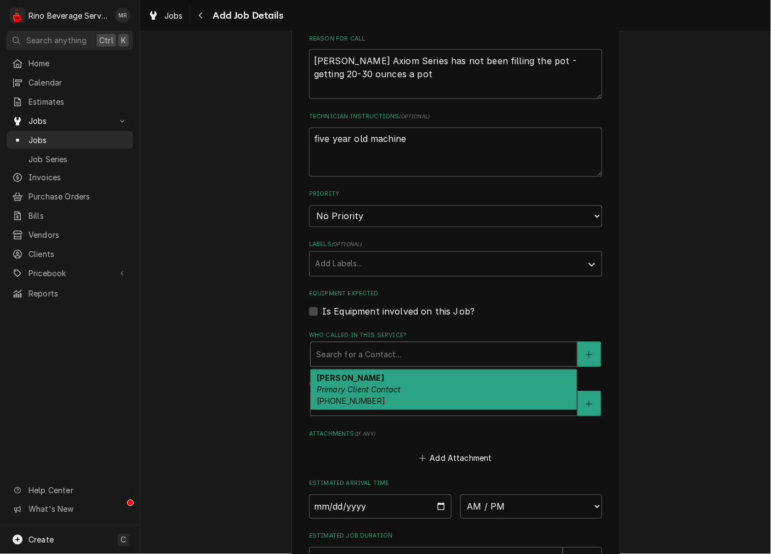
click at [349, 374] on strong "[PERSON_NAME]" at bounding box center [350, 378] width 67 height 9
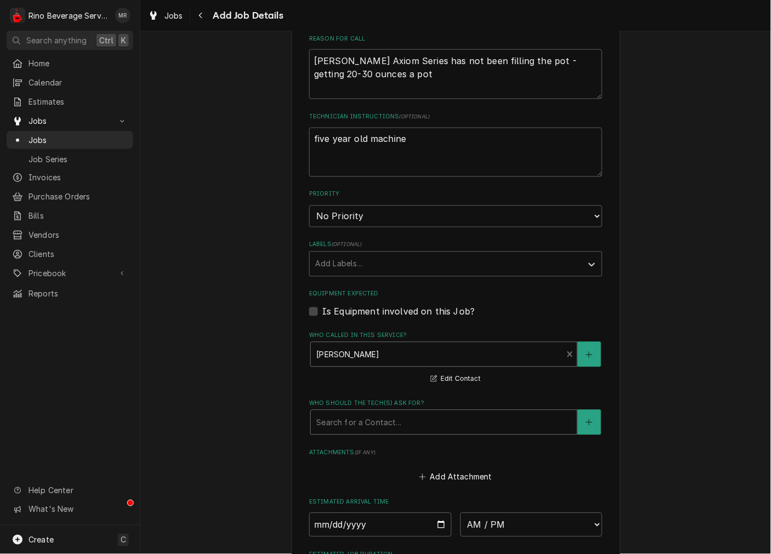
click at [353, 414] on div "Who should the tech(s) ask for?" at bounding box center [443, 423] width 255 height 20
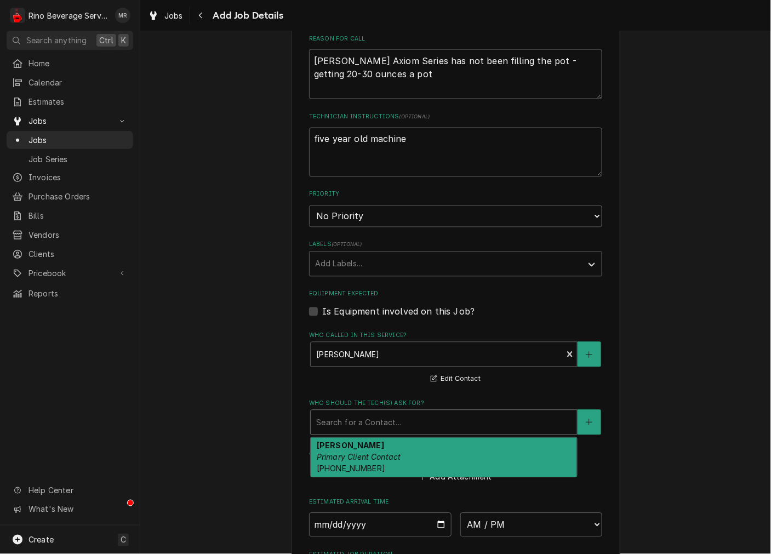
click at [353, 453] on em "Primary Client Contact" at bounding box center [359, 457] width 84 height 9
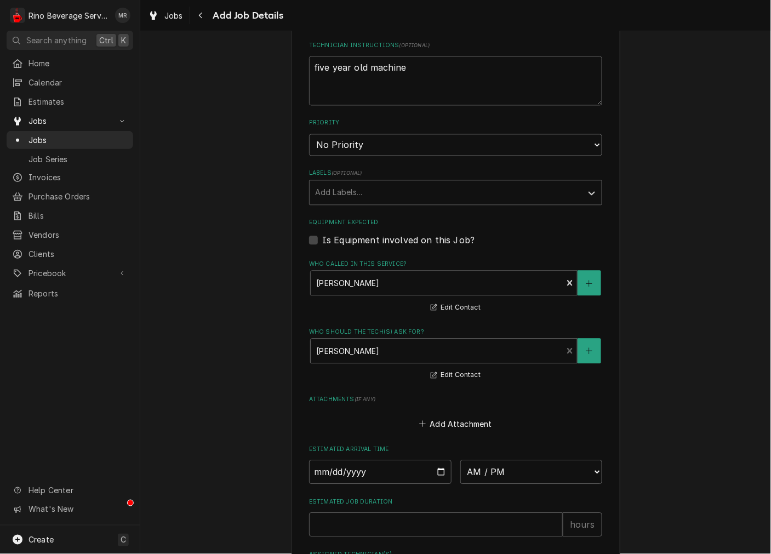
scroll to position [507, 0]
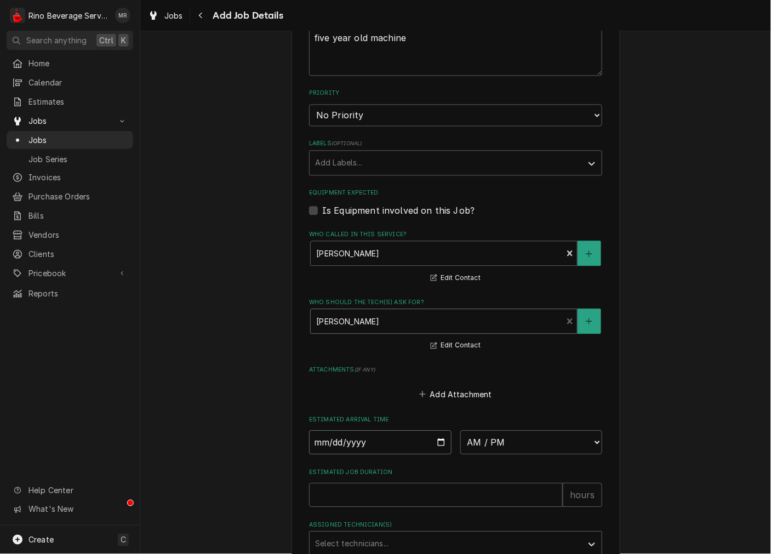
click at [433, 442] on input "Date" at bounding box center [380, 443] width 142 height 24
click at [523, 440] on select "AM / PM 6:00 AM 6:15 AM 6:30 AM 6:45 AM 7:00 AM 7:15 AM 7:30 AM 7:45 AM 8:00 AM…" at bounding box center [531, 443] width 142 height 24
click at [380, 522] on input "Estimated Job Duration" at bounding box center [436, 528] width 254 height 24
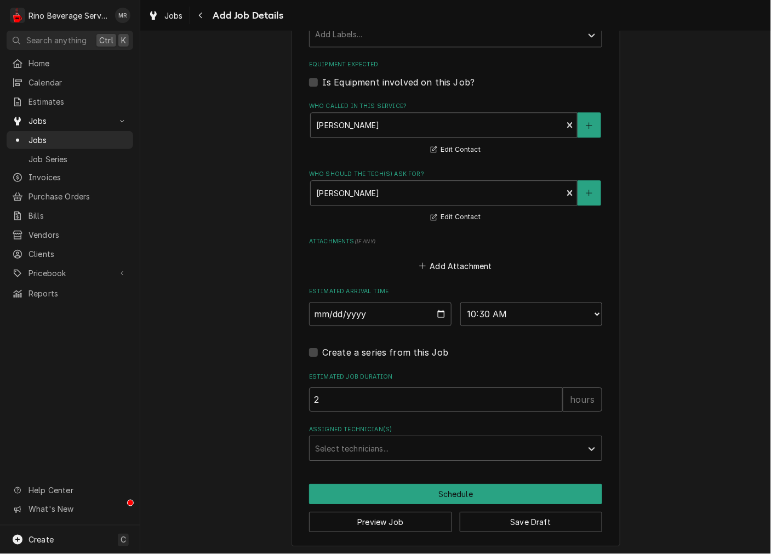
scroll to position [636, 0]
click at [355, 438] on div "Assigned Technician(s)" at bounding box center [445, 448] width 261 height 20
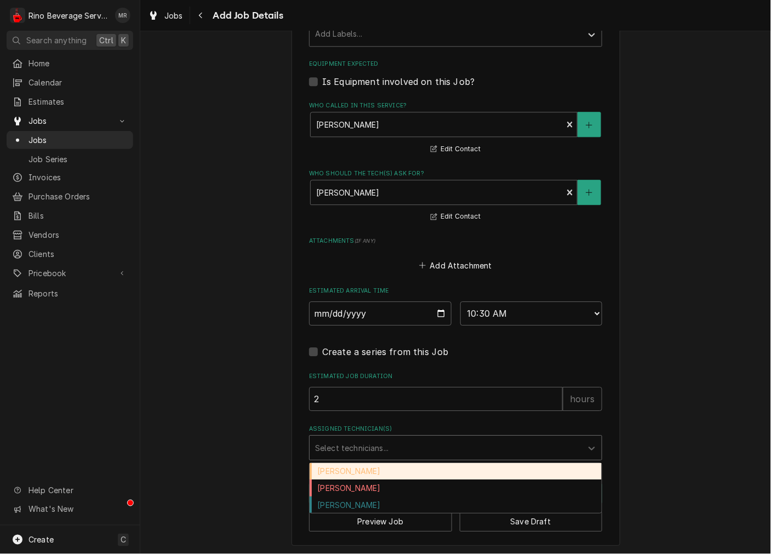
click at [347, 469] on div "[PERSON_NAME]" at bounding box center [456, 471] width 292 height 17
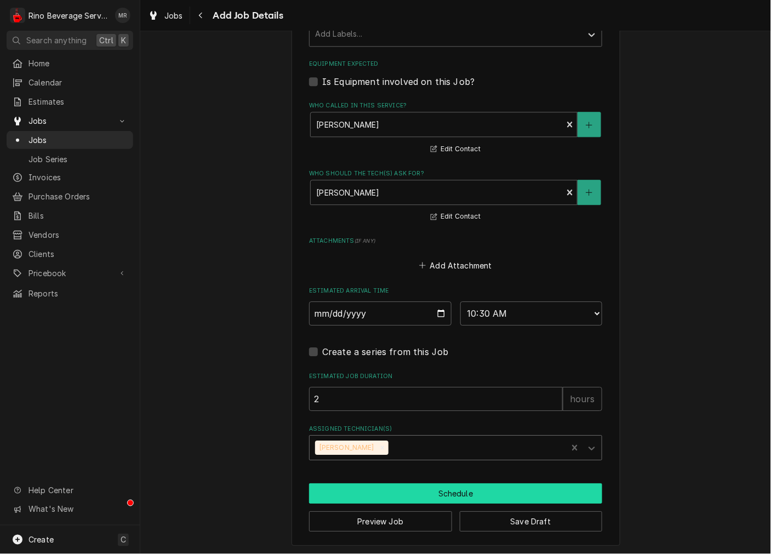
click at [352, 499] on button "Schedule" at bounding box center [455, 493] width 293 height 20
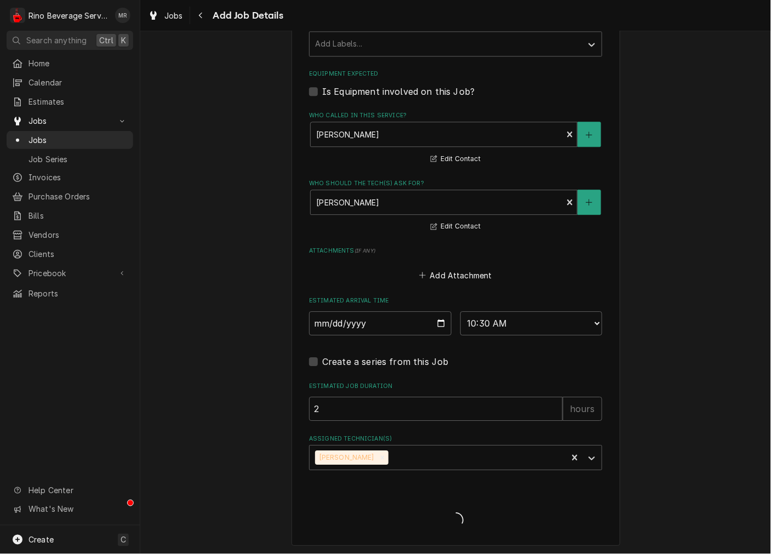
scroll to position [307, 0]
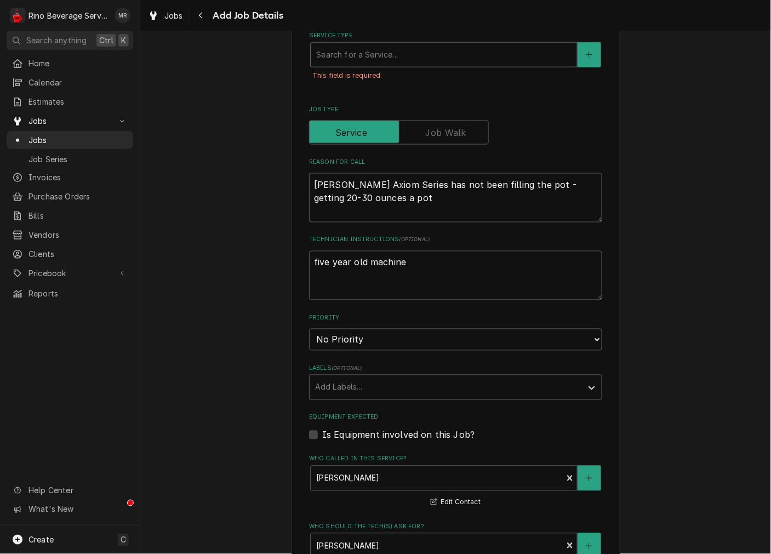
click at [430, 55] on div "Service Type" at bounding box center [443, 55] width 255 height 20
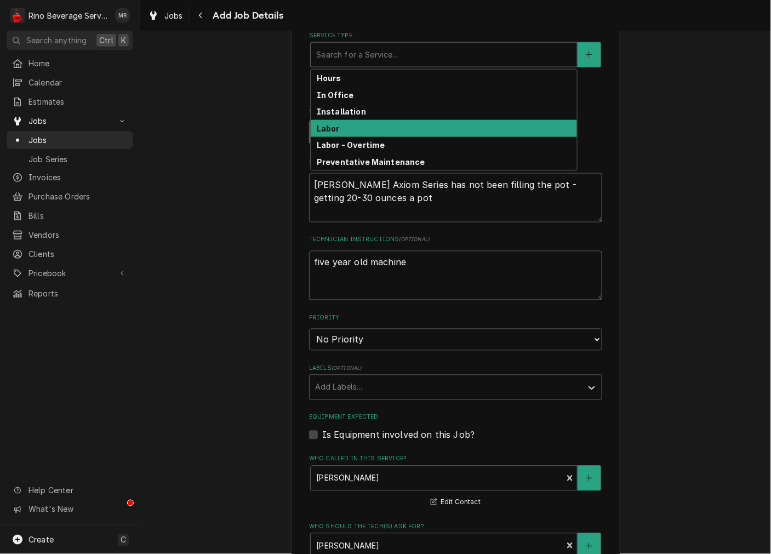
click at [340, 121] on div "Labor" at bounding box center [444, 128] width 266 height 17
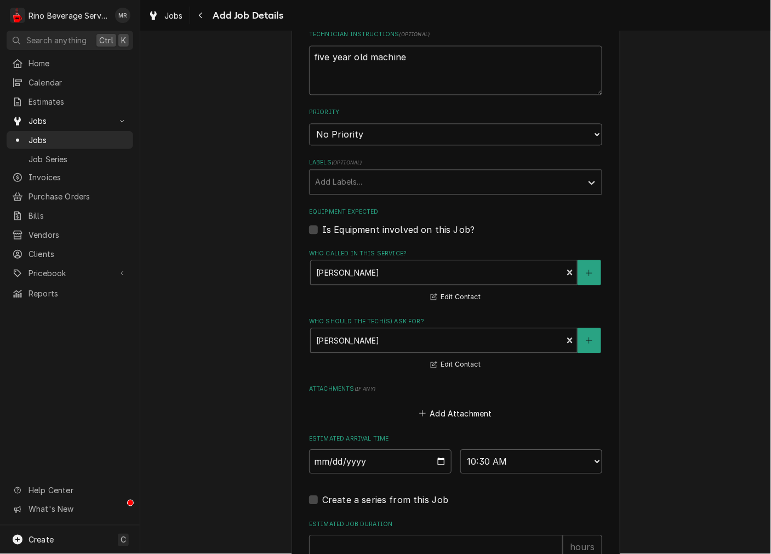
scroll to position [612, 0]
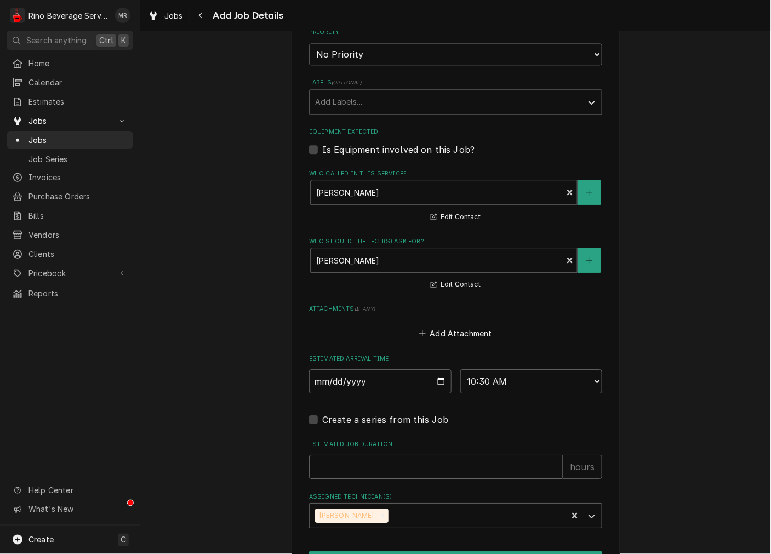
click at [369, 466] on input "Estimated Job Duration" at bounding box center [436, 467] width 254 height 24
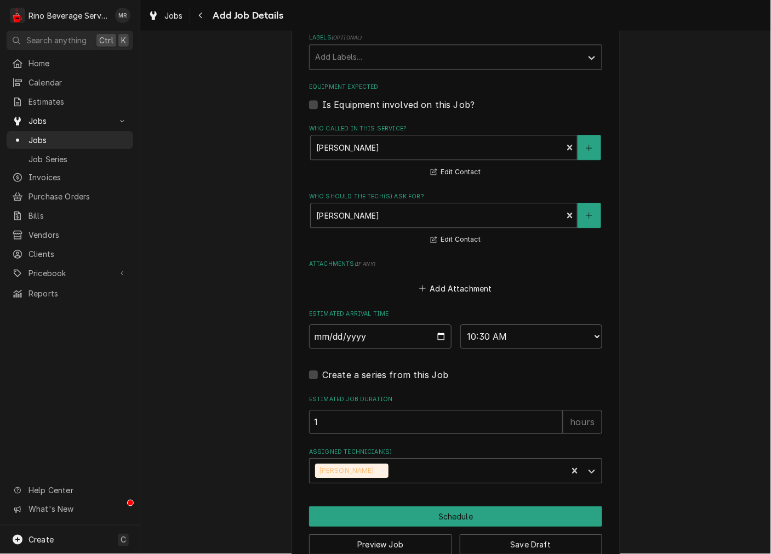
scroll to position [680, 0]
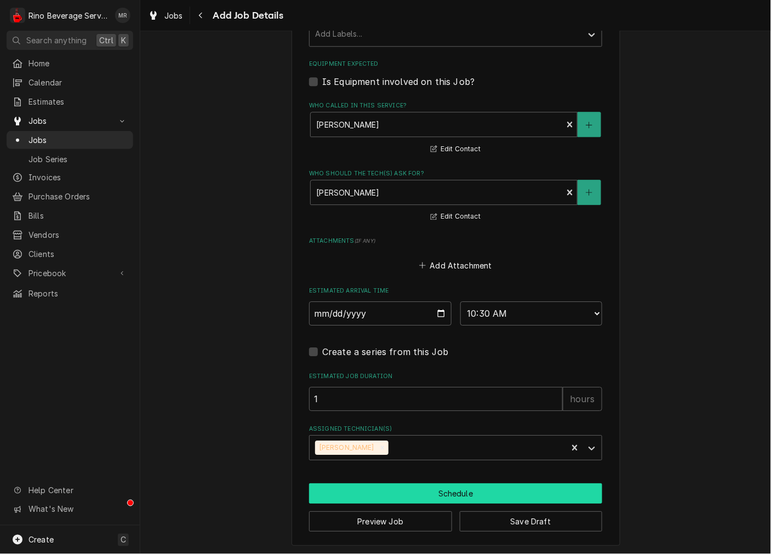
click at [373, 492] on button "Schedule" at bounding box center [455, 493] width 293 height 20
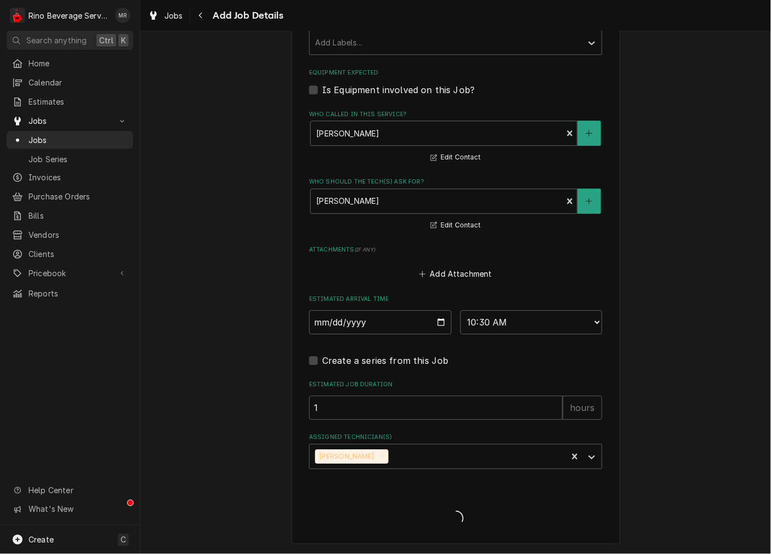
scroll to position [644, 0]
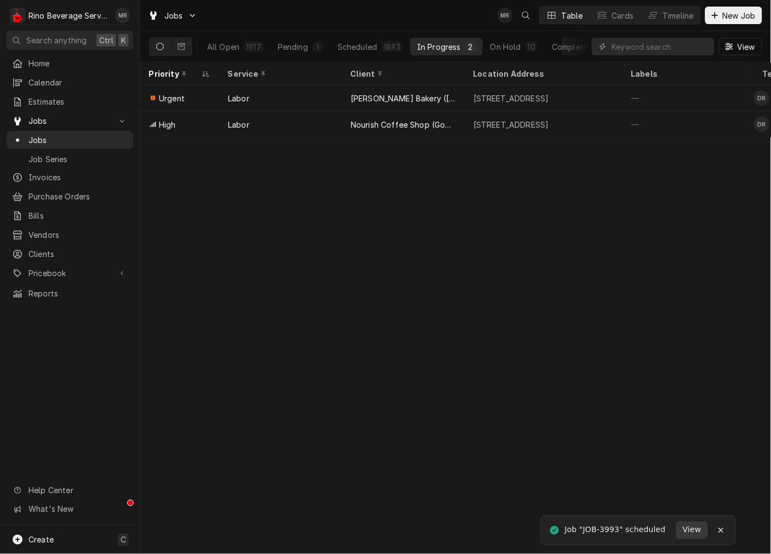
click at [692, 528] on span "View" at bounding box center [692, 530] width 23 height 12
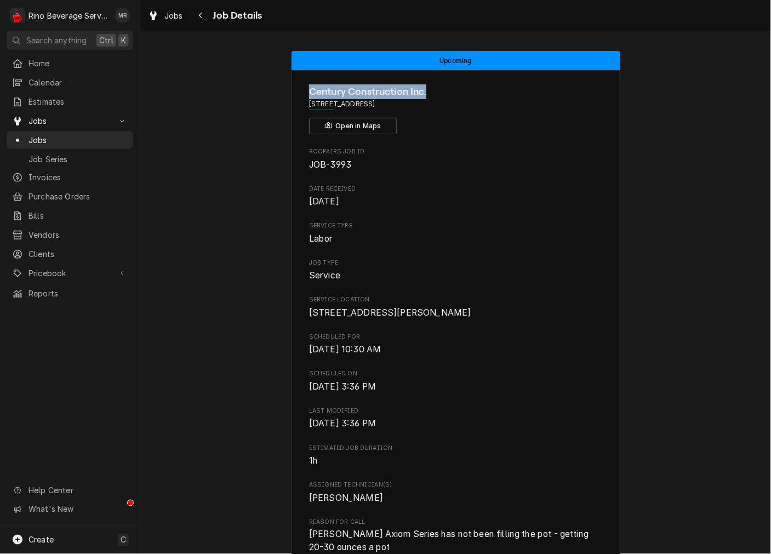
drag, startPoint x: 442, startPoint y: 94, endPoint x: 291, endPoint y: 85, distance: 151.5
click at [292, 85] on div "Century Construction Inc. 34 Kenton Lands Rd, Erlanger, KY 41018 Open in Maps R…" at bounding box center [456, 548] width 329 height 956
copy span "Century Construction Inc."
drag, startPoint x: 689, startPoint y: 263, endPoint x: 674, endPoint y: 256, distance: 16.2
click at [688, 261] on div "Upcoming Century Construction Inc. 34 Kenton Lands Rd, Erlanger, KY 41018 Open …" at bounding box center [455, 539] width 631 height 993
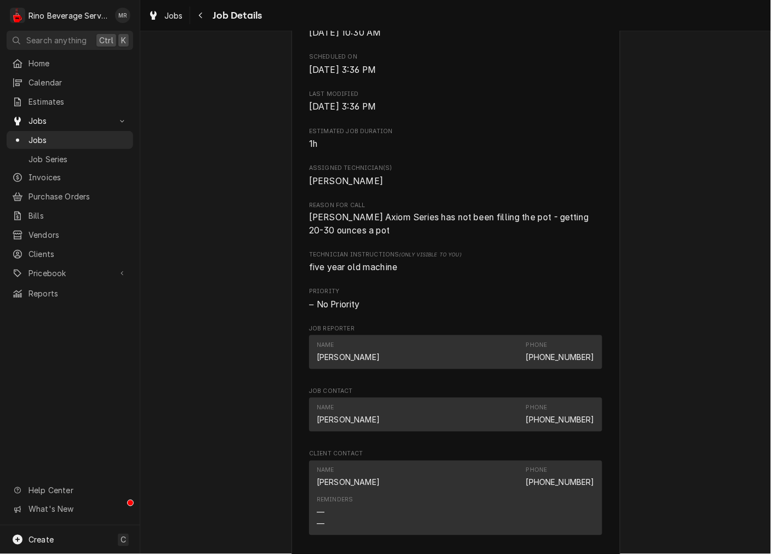
scroll to position [406, 0]
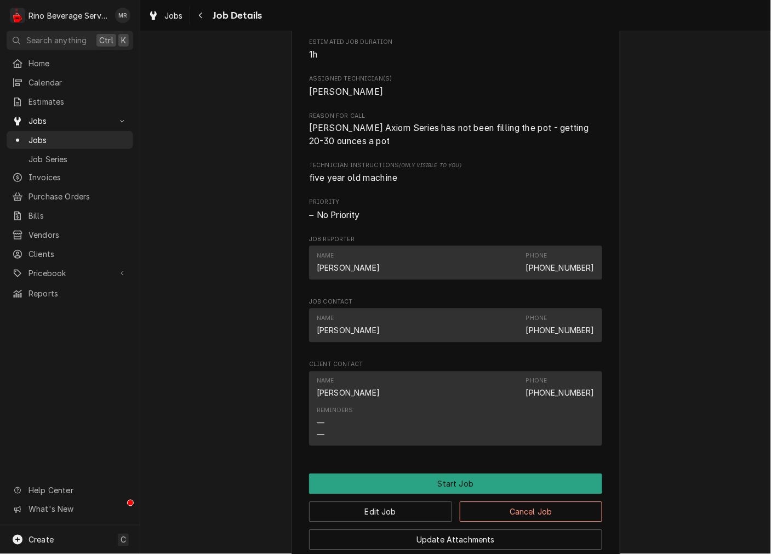
click at [437, 244] on span "Job Reporter" at bounding box center [455, 240] width 293 height 9
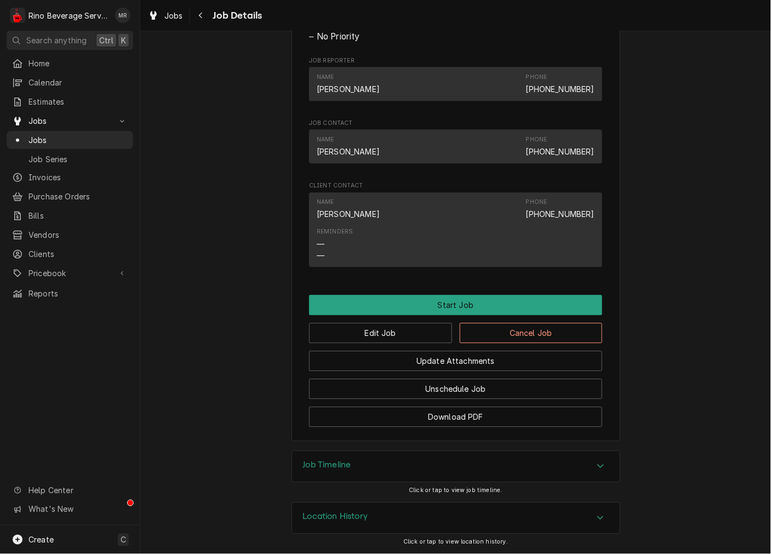
scroll to position [598, 0]
click at [424, 333] on button "Edit Job" at bounding box center [380, 333] width 143 height 20
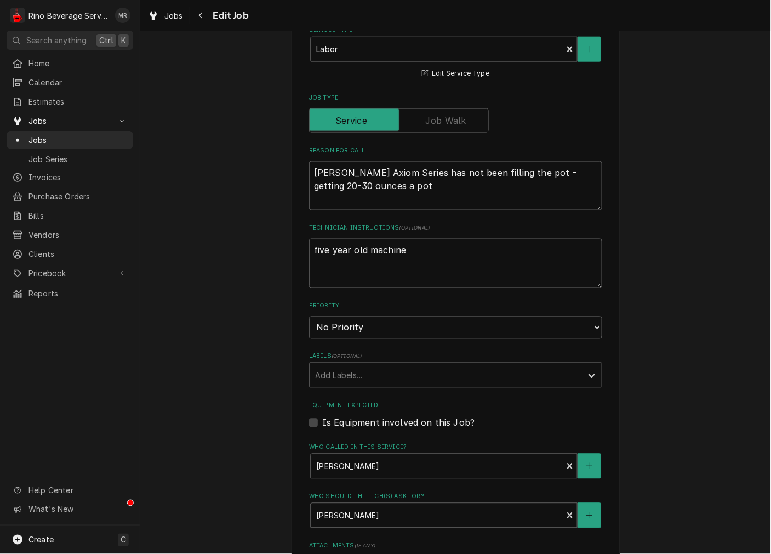
scroll to position [507, 0]
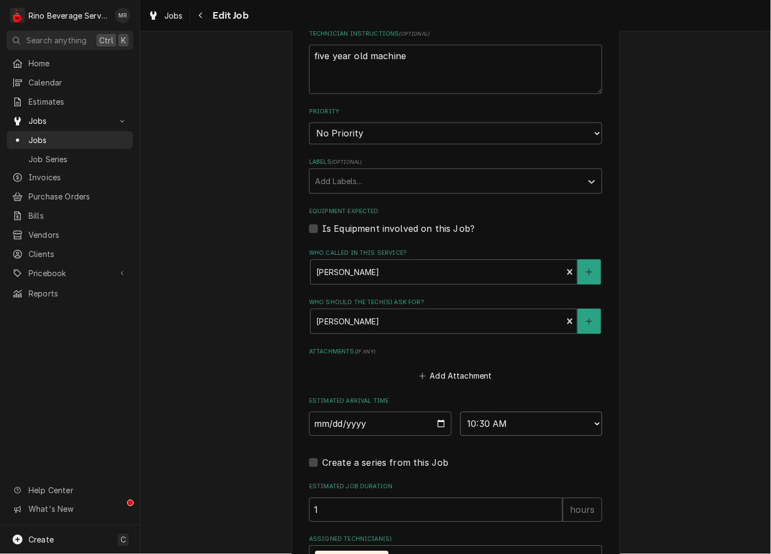
click at [538, 431] on select "AM / PM 6:00 AM 6:15 AM 6:30 AM 6:45 AM 7:00 AM 7:15 AM 7:30 AM 7:45 AM 8:00 AM…" at bounding box center [531, 424] width 142 height 24
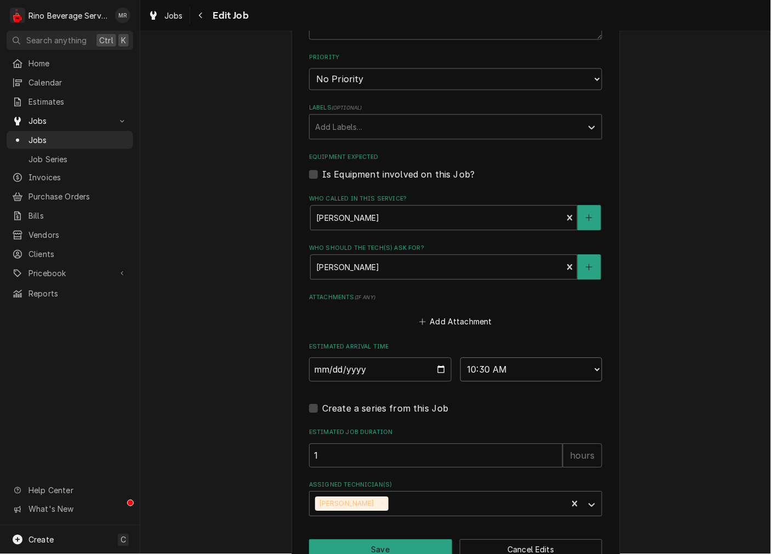
scroll to position [590, 0]
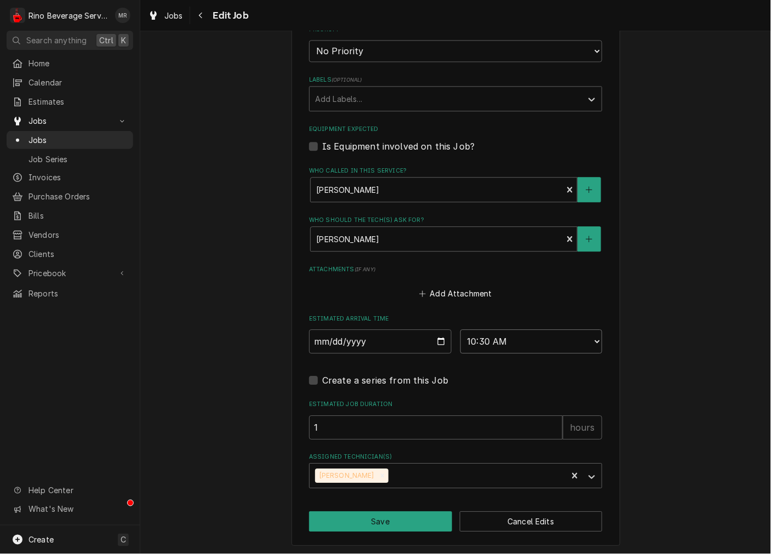
click at [465, 344] on select "AM / PM 6:00 AM 6:15 AM 6:30 AM 6:45 AM 7:00 AM 7:15 AM 7:30 AM 7:45 AM 8:00 AM…" at bounding box center [531, 341] width 142 height 24
drag, startPoint x: 676, startPoint y: 379, endPoint x: 671, endPoint y: 374, distance: 7.0
click at [676, 379] on div "Use the fields below to edit this job: Client Details Client Century Constructi…" at bounding box center [455, 4] width 631 height 1102
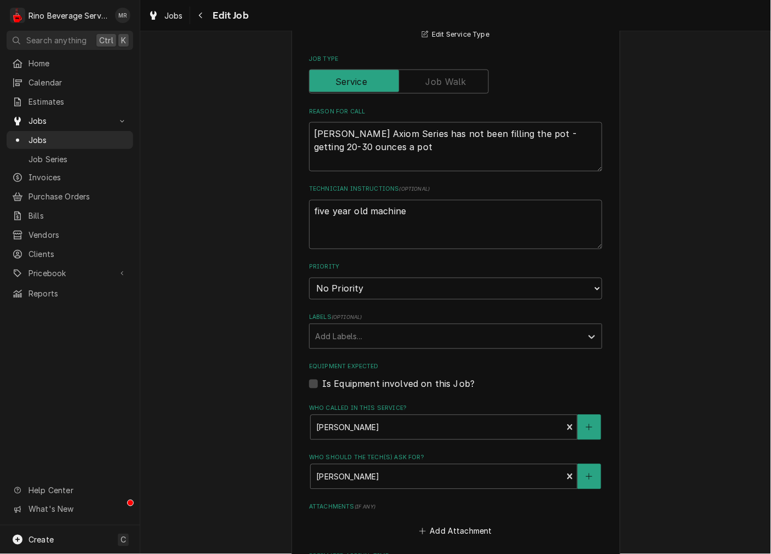
scroll to position [83, 0]
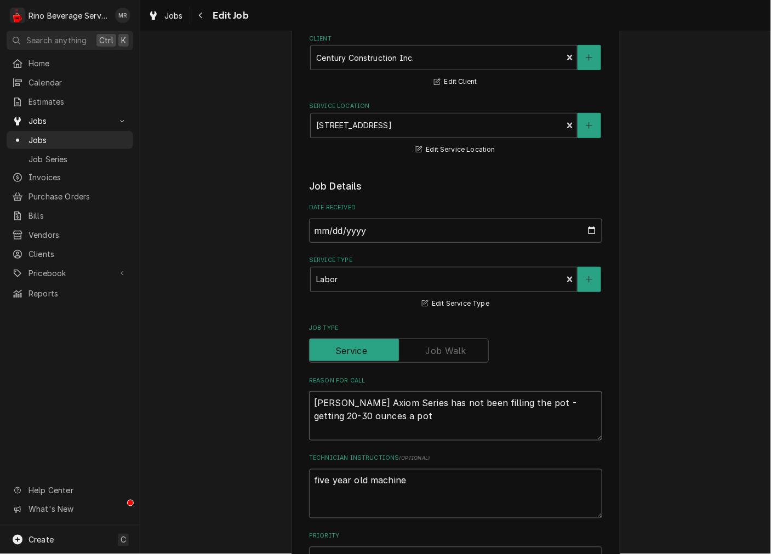
click at [391, 424] on textarea "Bunn Axiom Series has not been filling the pot - getting 20-30 ounces a pot" at bounding box center [455, 415] width 293 height 49
drag, startPoint x: 532, startPoint y: 412, endPoint x: 458, endPoint y: 407, distance: 74.2
click at [532, 412] on textarea "Bunn Axiom Series has not been filling the pot - getting 20-30 ounces a pot" at bounding box center [455, 415] width 293 height 49
click at [414, 407] on textarea "[PERSON_NAME] Axiom Series has not been filling the pot - getting 20-30 ounces …" at bounding box center [455, 415] width 293 height 49
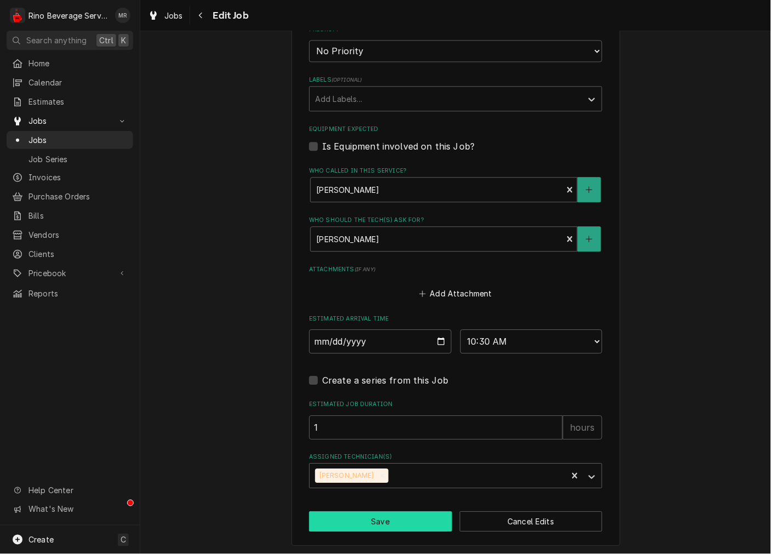
click at [399, 517] on button "Save" at bounding box center [380, 521] width 143 height 20
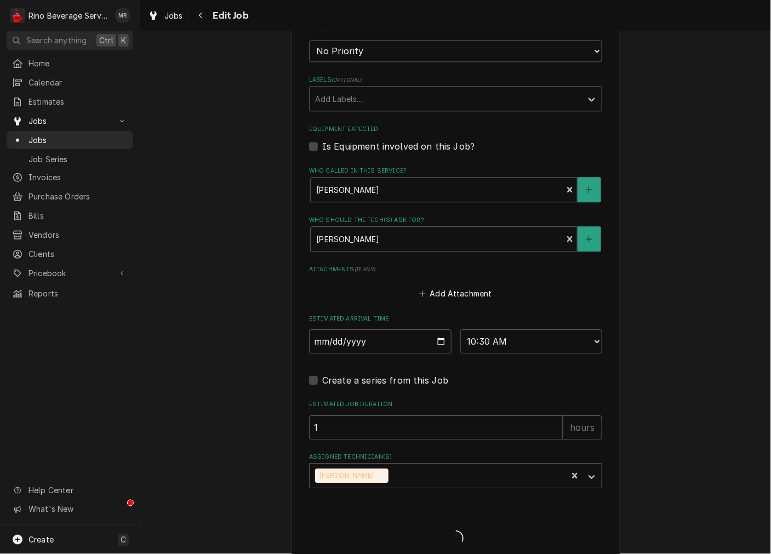
type textarea "x"
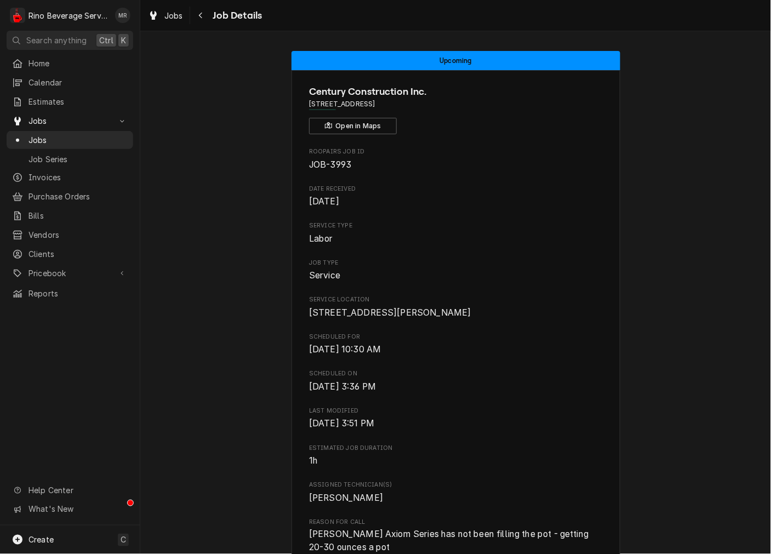
drag, startPoint x: 369, startPoint y: 228, endPoint x: 470, endPoint y: 379, distance: 181.6
click at [369, 230] on span "Service Type" at bounding box center [455, 225] width 293 height 9
click at [487, 415] on div "Roopairs Job ID JOB-3993 Date Received [DATE] Service Type Labor Job Type Servi…" at bounding box center [455, 502] width 293 height 710
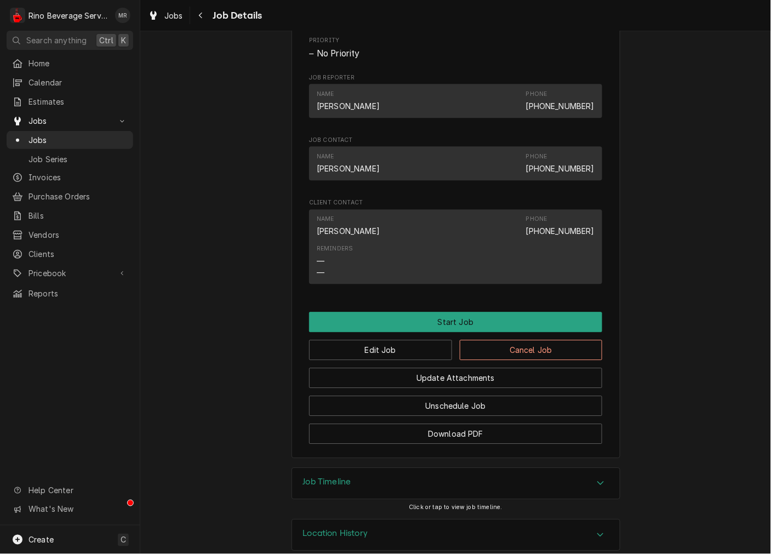
scroll to position [598, 0]
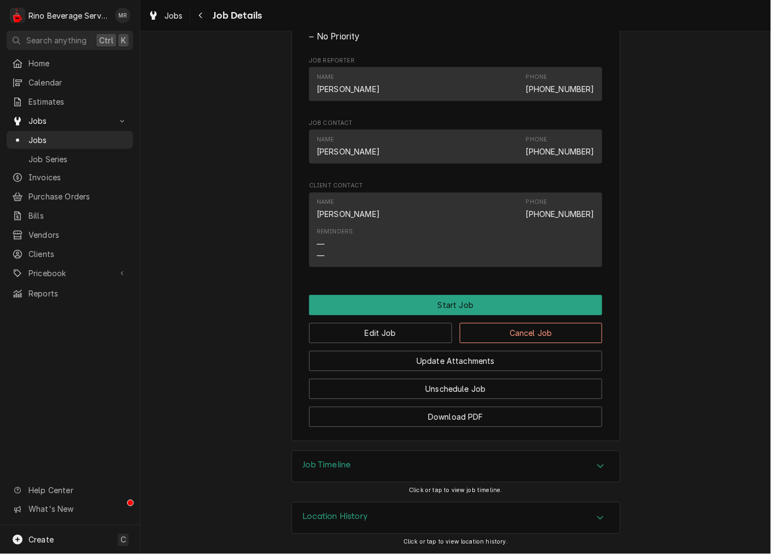
click at [489, 205] on div "Name [PERSON_NAME] Phone [PHONE_NUMBER]" at bounding box center [456, 209] width 278 height 30
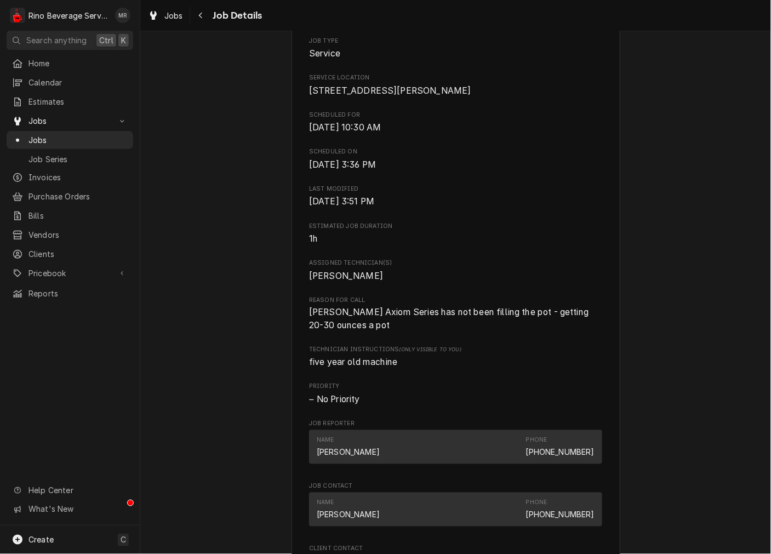
scroll to position [192, 0]
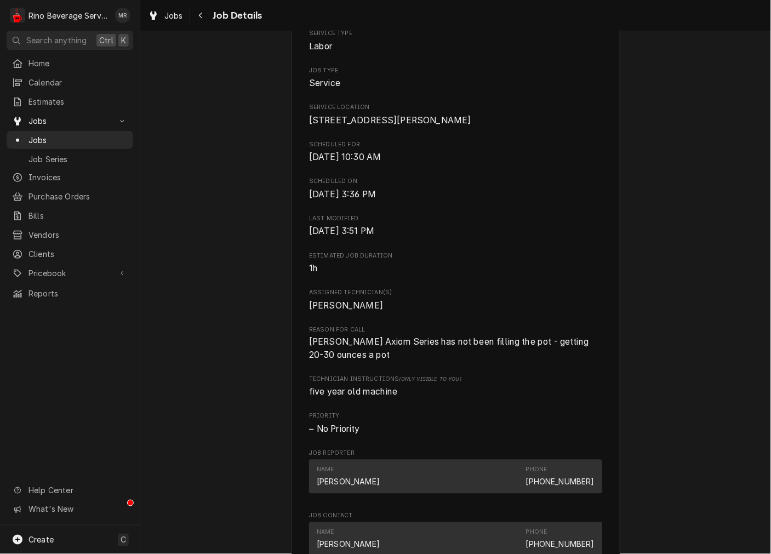
click at [442, 260] on span "Estimated Job Duration" at bounding box center [455, 256] width 293 height 9
click at [477, 423] on div "Roopairs Job ID JOB-3993 Date Received Aug 14, 2025 Service Type Labor Job Type…" at bounding box center [455, 310] width 293 height 710
click at [440, 487] on div "Name Dianne Goetz Phone (859) 240-0123" at bounding box center [456, 477] width 278 height 30
click at [403, 223] on span "Last Modified" at bounding box center [455, 218] width 293 height 9
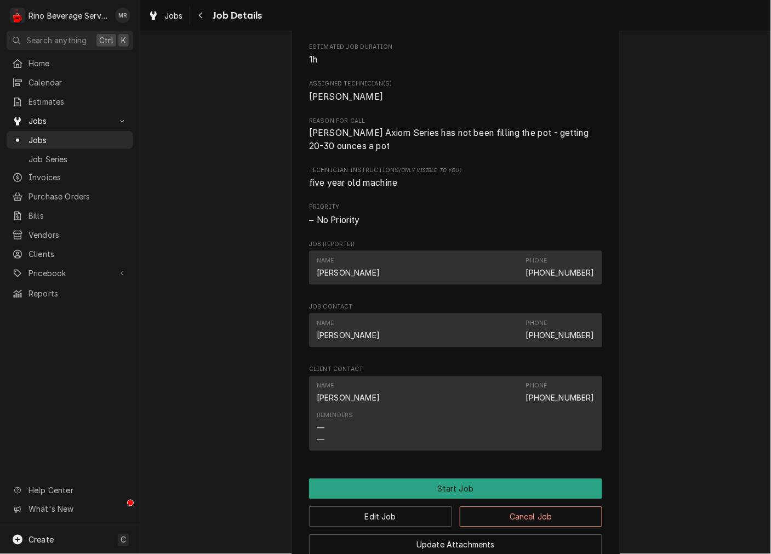
scroll to position [598, 0]
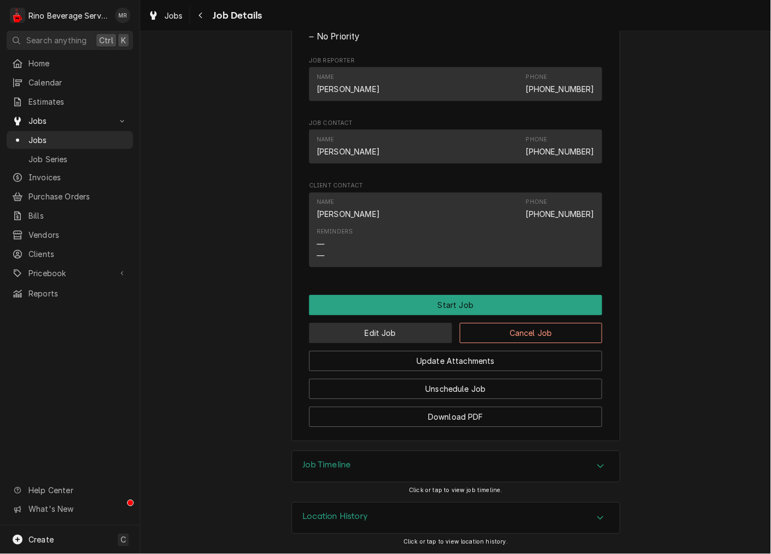
click at [393, 330] on button "Edit Job" at bounding box center [380, 333] width 143 height 20
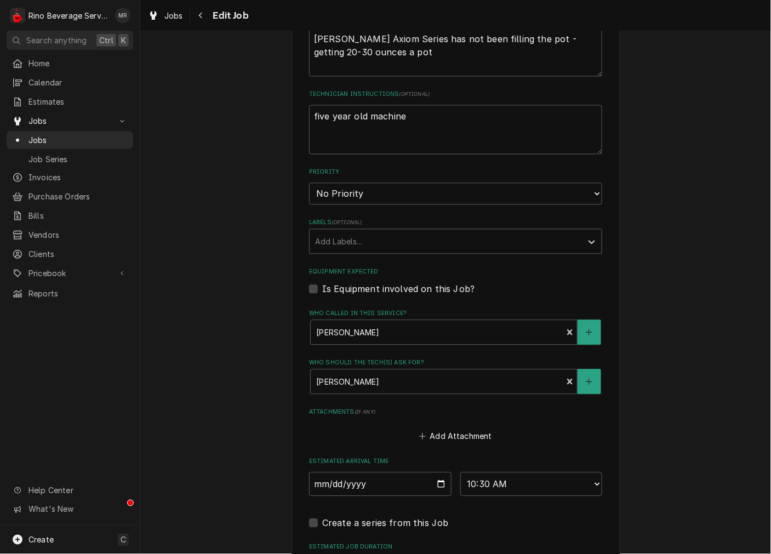
scroll to position [286, 0]
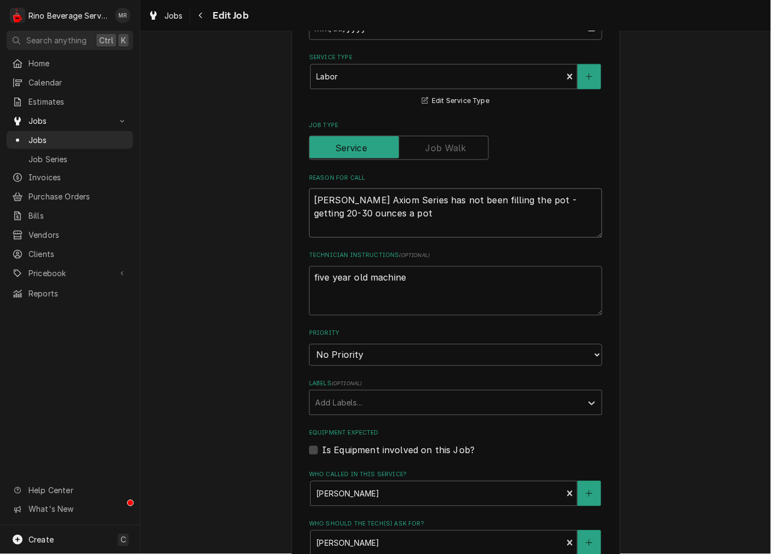
click at [373, 220] on textarea "Bunn Axiom Series has not been filling the pot - getting 20-30 ounces a pot" at bounding box center [455, 213] width 293 height 49
type textarea "x"
type textarea "Bunn Axiom Series has not been filling the pot - getting 20-30 ounces a pot"
type textarea "x"
type textarea "Bunn Axiom Series has not been filling the pot - getting 20-30 ounces a pot l"
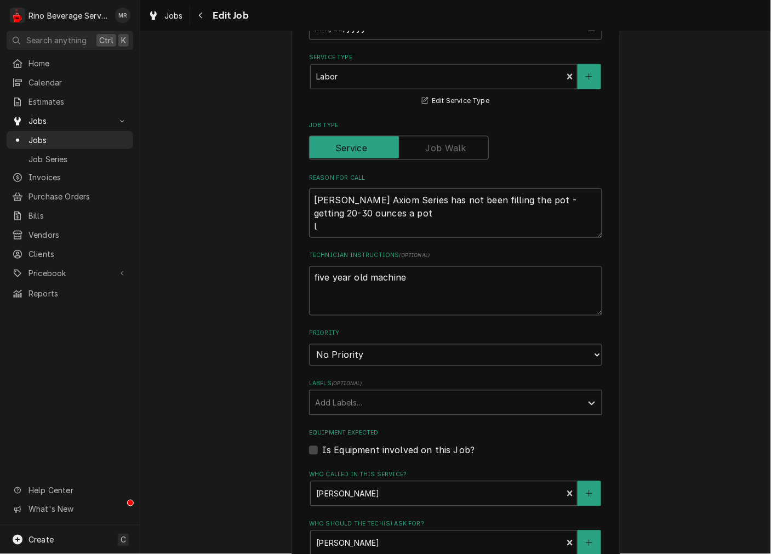
type textarea "x"
type textarea "Bunn Axiom Series has not been filling the pot - getting 20-30 ounces a pot le"
type textarea "x"
type textarea "Bunn Axiom Series has not been filling the pot - getting 20-30 ounces a pot lef"
type textarea "x"
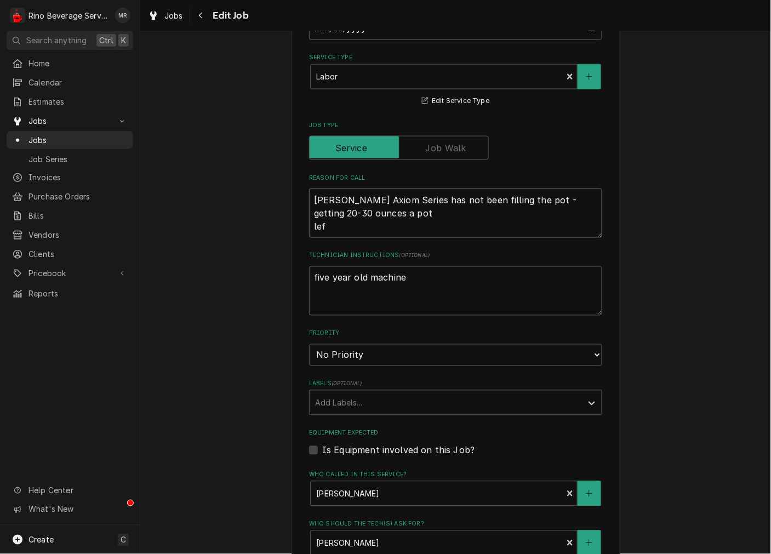
type textarea "Bunn Axiom Series has not been filling the pot - getting 20-30 ounces a pot le"
type textarea "x"
type textarea "Bunn Axiom Series has not been filling the pot - getting 20-30 ounces a pot let"
type textarea "x"
type textarea "Bunn Axiom Series has not been filling the pot - getting 20-30 ounces a pot let"
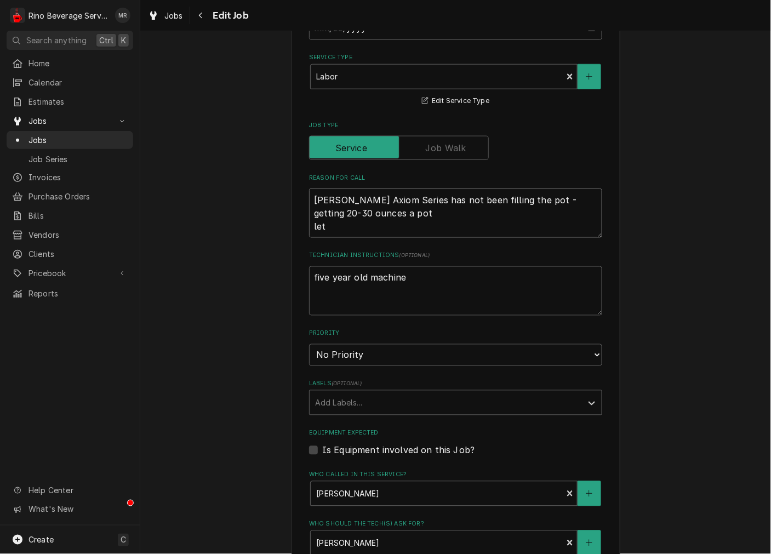
type textarea "x"
type textarea "Bunn Axiom Series has not been filling the pot - getting 20-30 ounces a pot let…"
type textarea "x"
type textarea "Bunn Axiom Series has not been filling the pot - getting 20-30 ounces a pot let…"
type textarea "x"
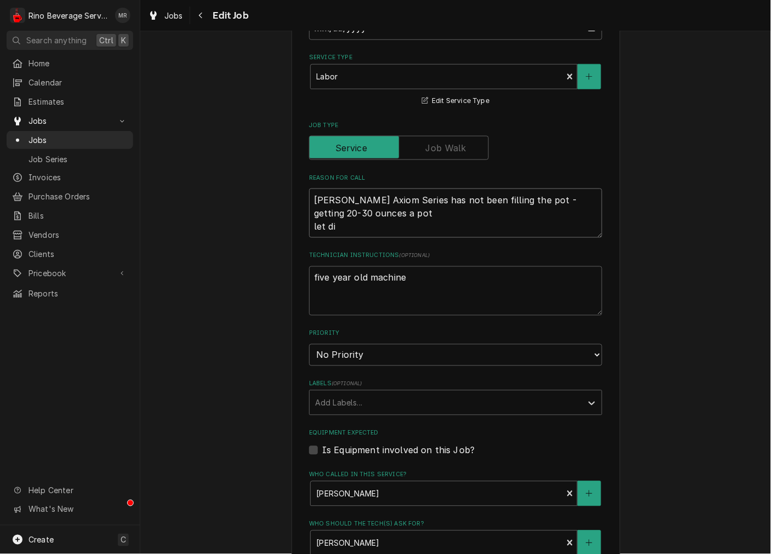
type textarea "Bunn Axiom Series has not been filling the pot - getting 20-30 ounces a pot let…"
type textarea "x"
type textarea "Bunn Axiom Series has not been filling the pot - getting 20-30 ounces a pot let…"
type textarea "x"
type textarea "Bunn Axiom Series has not been filling the pot - getting 20-30 ounces a pot let…"
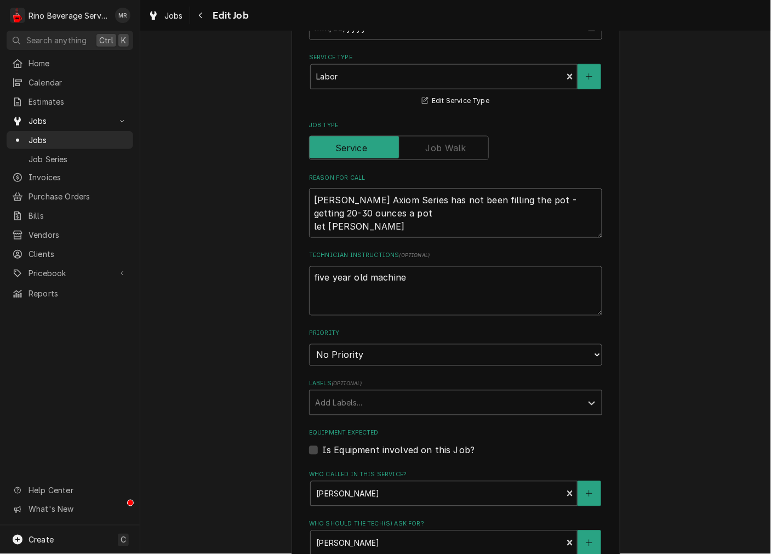
type textarea "x"
type textarea "Bunn Axiom Series has not been filling the pot - getting 20-30 ounces a pot let…"
type textarea "x"
type textarea "Bunn Axiom Series has not been filling the pot - getting 20-30 ounces a pot let…"
type textarea "x"
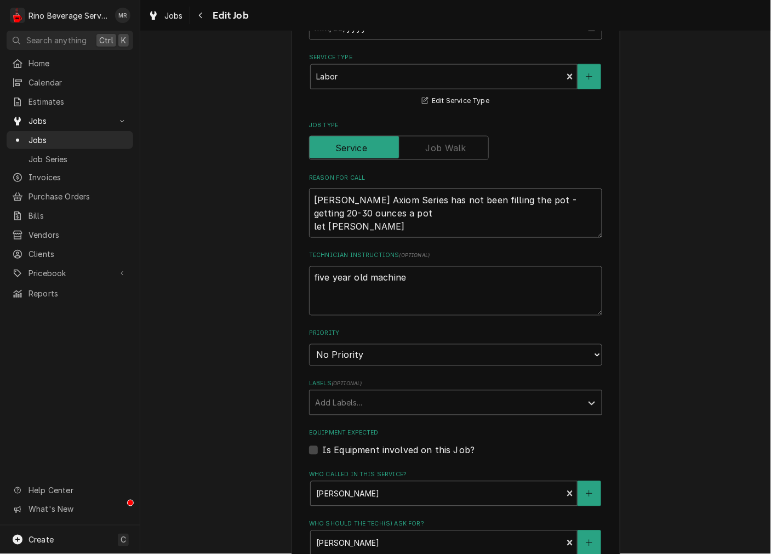
type textarea "Bunn Axiom Series has not been filling the pot - getting 20-30 ounces a pot let…"
type textarea "x"
type textarea "Bunn Axiom Series has not been filling the pot - getting 20-30 ounces a pot let…"
type textarea "x"
type textarea "Bunn Axiom Series has not been filling the pot - getting 20-30 ounces a pot let…"
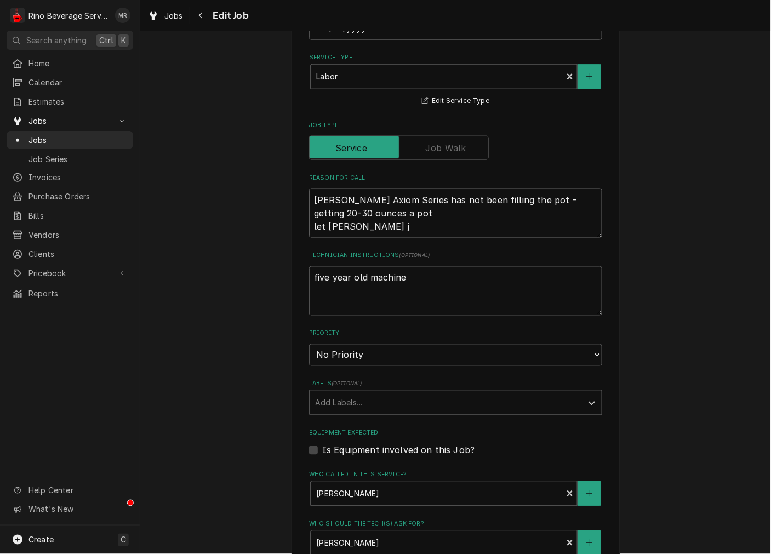
type textarea "x"
type textarea "Bunn Axiom Series has not been filling the pot - getting 20-30 ounces a pot let…"
type textarea "x"
type textarea "Bunn Axiom Series has not been filling the pot - getting 20-30 ounces a pot let…"
type textarea "x"
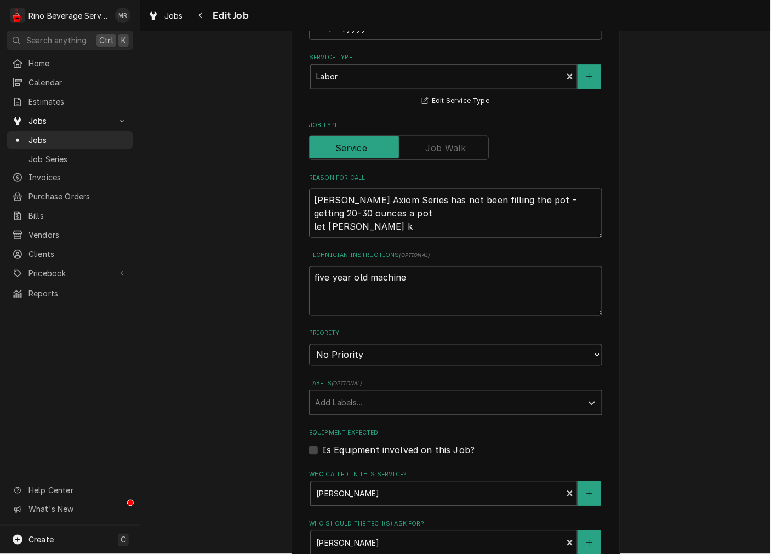
type textarea "Bunn Axiom Series has not been filling the pot - getting 20-30 ounces a pot let…"
type textarea "x"
type textarea "Bunn Axiom Series has not been filling the pot - getting 20-30 ounces a pot let…"
type textarea "x"
type textarea "Bunn Axiom Series has not been filling the pot - getting 20-30 ounces a pot let…"
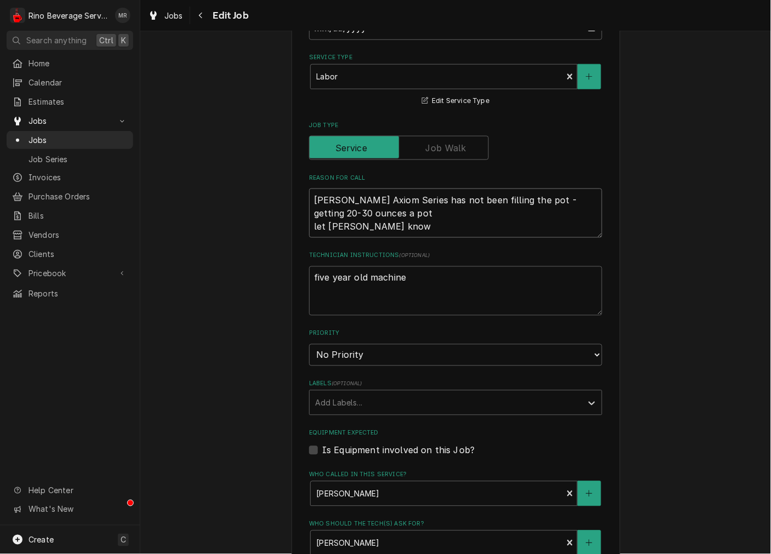
type textarea "x"
type textarea "Bunn Axiom Series has not been filling the pot - getting 20-30 ounces a pot let…"
type textarea "x"
type textarea "Bunn Axiom Series has not been filling the pot - getting 20-30 ounces a pot let…"
type textarea "x"
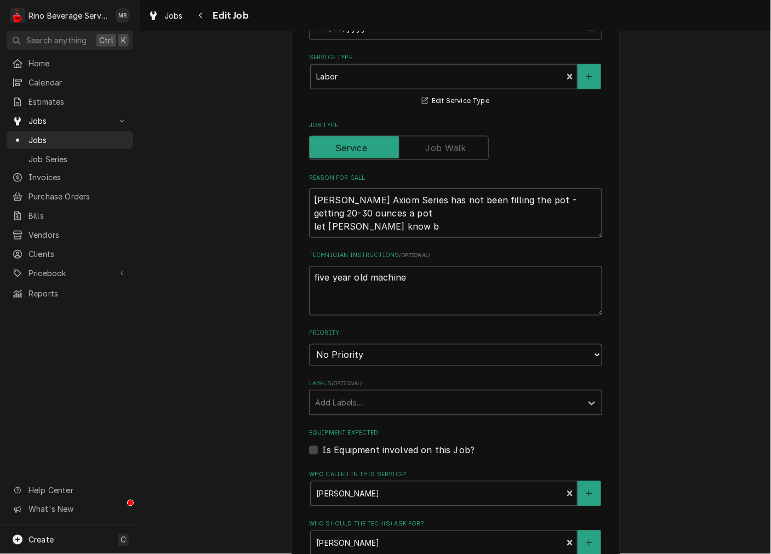
type textarea "Bunn Axiom Series has not been filling the pot - getting 20-30 ounces a pot let…"
type textarea "x"
type textarea "Bunn Axiom Series has not been filling the pot - getting 20-30 ounces a pot let…"
type textarea "x"
type textarea "Bunn Axiom Series has not been filling the pot - getting 20-30 ounces a pot let…"
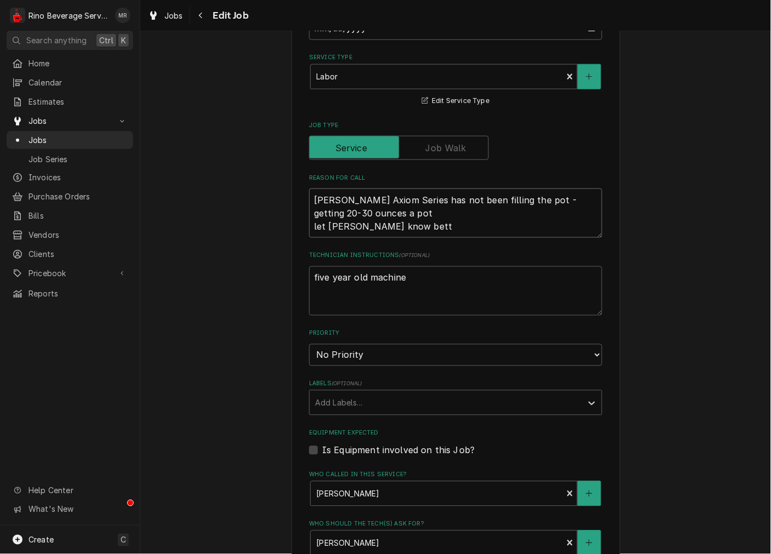
type textarea "x"
type textarea "Bunn Axiom Series has not been filling the pot - getting 20-30 ounces a pot let…"
type textarea "x"
type textarea "Bunn Axiom Series has not been filling the pot - getting 20-30 ounces a pot let…"
type textarea "x"
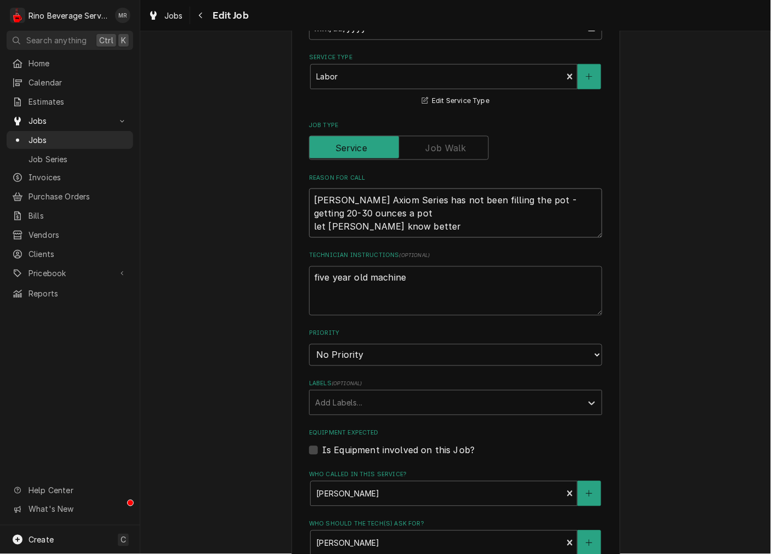
type textarea "Bunn Axiom Series has not been filling the pot - getting 20-30 ounces a pot let…"
type textarea "x"
type textarea "Bunn Axiom Series has not been filling the pot - getting 20-30 ounces a pot let…"
type textarea "x"
type textarea "Bunn Axiom Series has not been filling the pot - getting 20-30 ounces a pot let…"
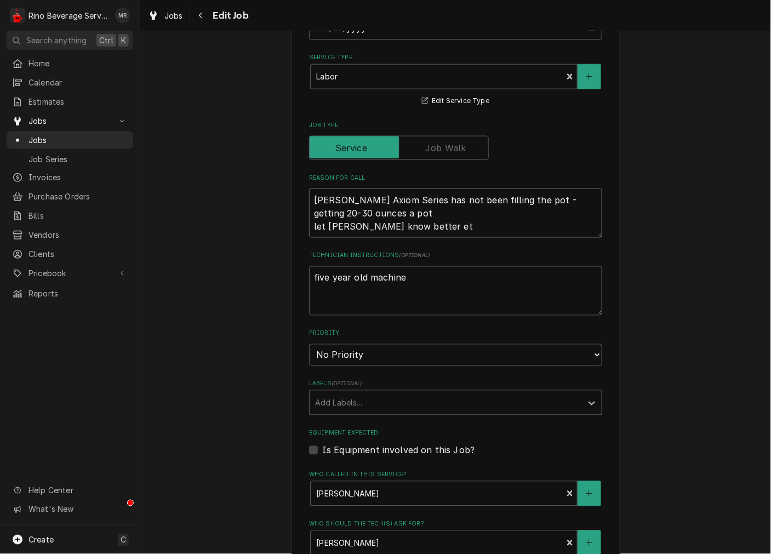
type textarea "x"
type textarea "Bunn Axiom Series has not been filling the pot - getting 20-30 ounces a pot let…"
type textarea "x"
type textarea "Bunn Axiom Series has not been filling the pot - getting 20-30 ounces a pot let…"
type textarea "x"
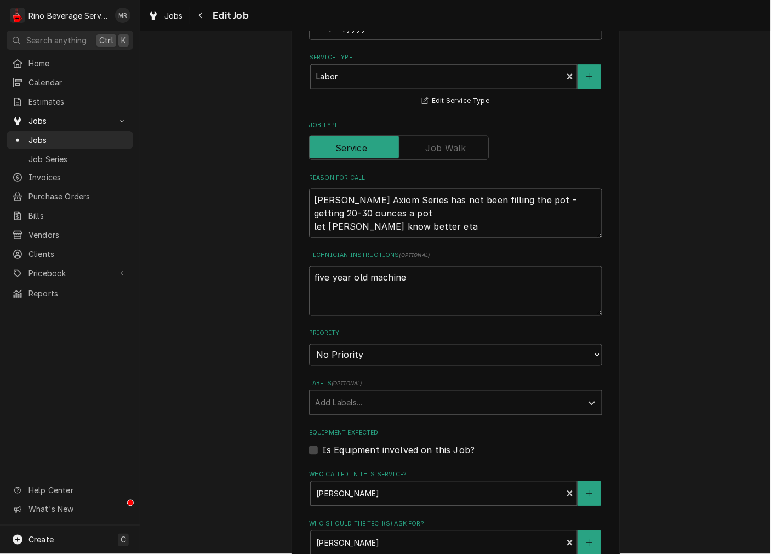
type textarea "Bunn Axiom Series has not been filling the pot - getting 20-30 ounces a pot let…"
type textarea "x"
type textarea "Bunn Axiom Series has not been filling the pot - getting 20-30 ounces a pot let…"
type textarea "x"
type textarea "Bunn Axiom Series has not been filling the pot - getting 20-30 ounces a pot let…"
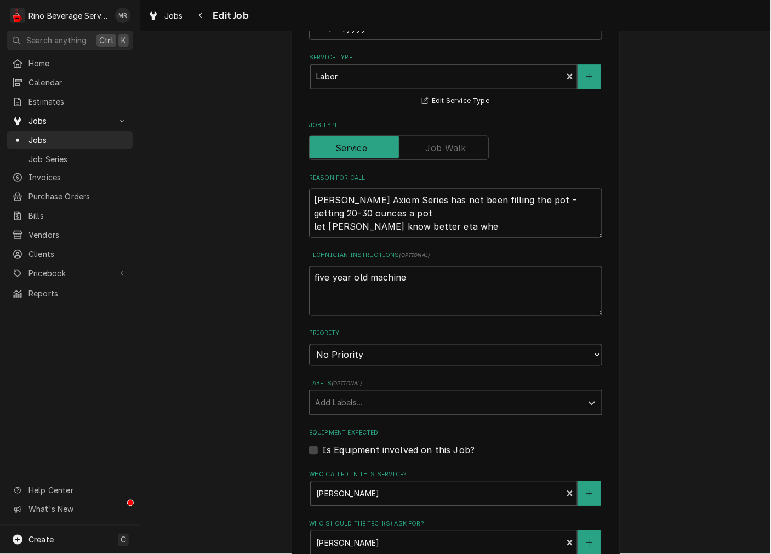
type textarea "x"
type textarea "Bunn Axiom Series has not been filling the pot - getting 20-30 ounces a pot let…"
type textarea "x"
type textarea "Bunn Axiom Series has not been filling the pot - getting 20-30 ounces a pot let…"
type textarea "x"
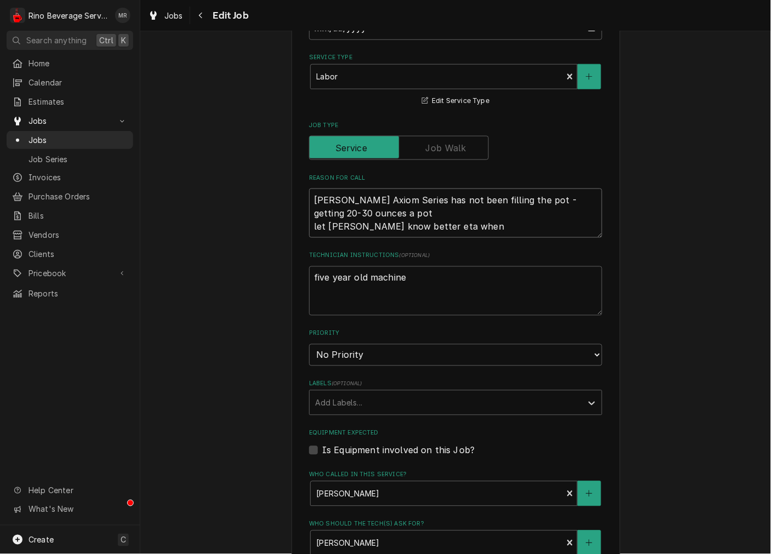
type textarea "Bunn Axiom Series has not been filling the pot - getting 20-30 ounces a pot let…"
type textarea "x"
type textarea "Bunn Axiom Series has not been filling the pot - getting 20-30 ounces a pot let…"
type textarea "x"
type textarea "Bunn Axiom Series has not been filling the pot - getting 20-30 ounces a pot let…"
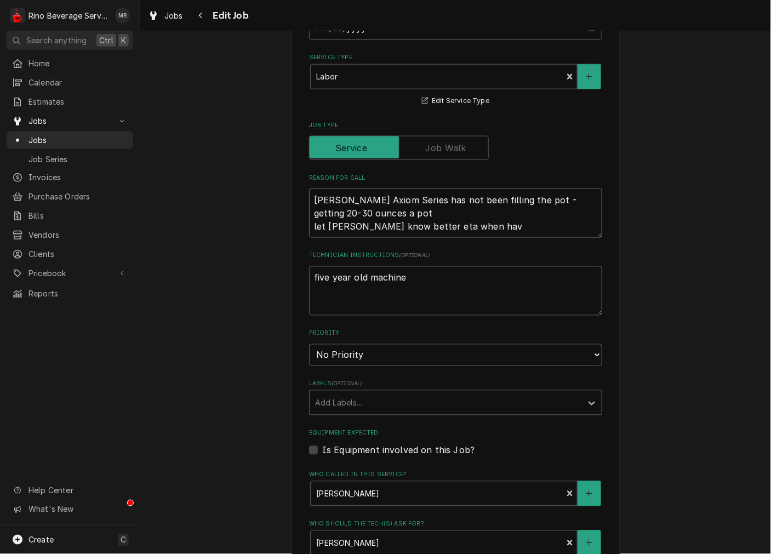
type textarea "x"
type textarea "Bunn Axiom Series has not been filling the pot - getting 20-30 ounces a pot let…"
type textarea "x"
type textarea "Bunn Axiom Series has not been filling the pot - getting 20-30 ounces a pot let…"
type textarea "x"
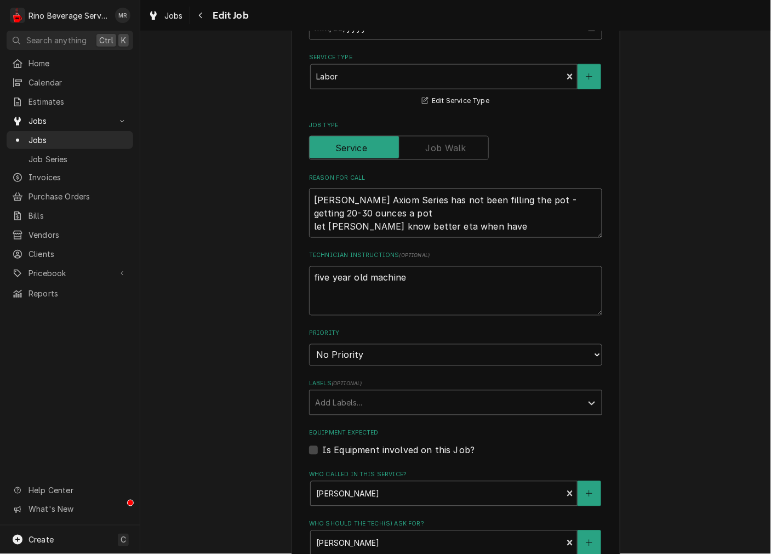
type textarea "Bunn Axiom Series has not been filling the pot - getting 20-30 ounces a pot let…"
type textarea "x"
type textarea "Bunn Axiom Series has not been filling the pot - getting 20-30 ounces a pot let…"
type textarea "x"
type textarea "Bunn Axiom Series has not been filling the pot - getting 20-30 ounces a pot let…"
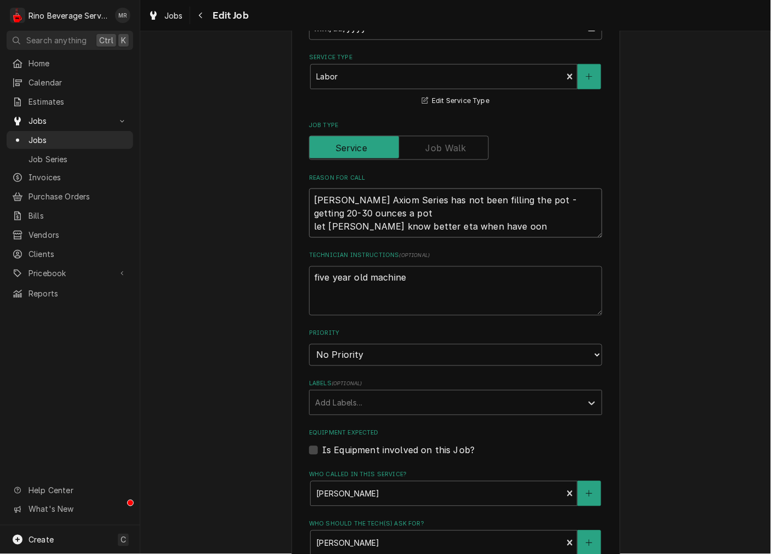
type textarea "x"
type textarea "Bunn Axiom Series has not been filling the pot - getting 20-30 ounces a pot let…"
type textarea "x"
type textarea "Bunn Axiom Series has not been filling the pot - getting 20-30 ounces a pot let…"
type textarea "x"
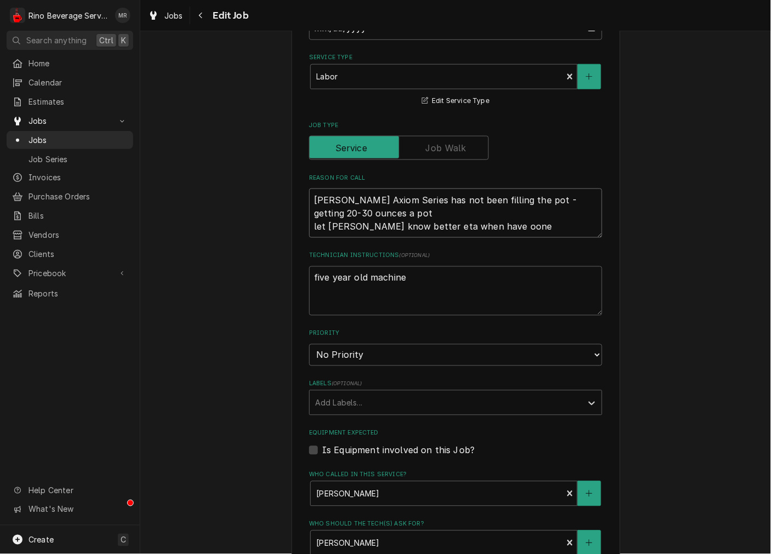
type textarea "Bunn Axiom Series has not been filling the pot - getting 20-30 ounces a pot let…"
type textarea "x"
type textarea "Bunn Axiom Series has not been filling the pot - getting 20-30 ounces a pot let…"
type textarea "x"
type textarea "Bunn Axiom Series has not been filling the pot - getting 20-30 ounces a pot let…"
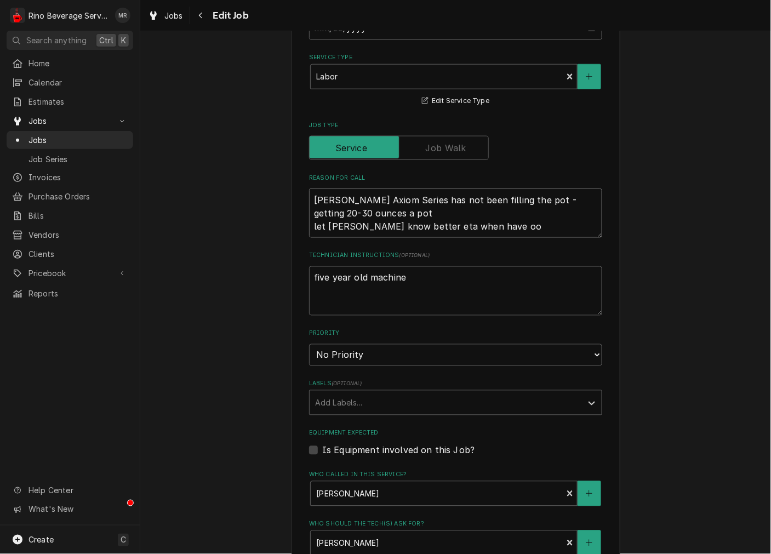
type textarea "x"
type textarea "Bunn Axiom Series has not been filling the pot - getting 20-30 ounces a pot let…"
type textarea "x"
type textarea "Bunn Axiom Series has not been filling the pot - getting 20-30 ounces a pot let…"
type textarea "x"
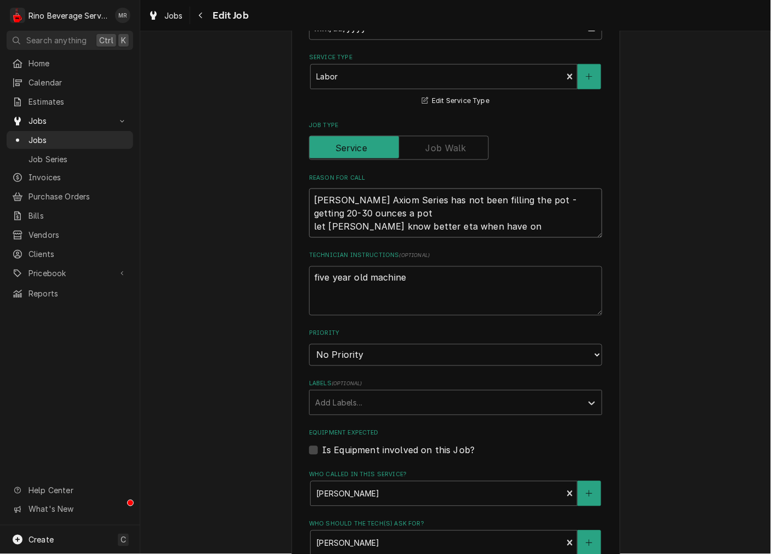
type textarea "Bunn Axiom Series has not been filling the pot - getting 20-30 ounces a pot let…"
type textarea "x"
type textarea "Bunn Axiom Series has not been filling the pot - getting 20-30 ounces a pot let…"
type textarea "x"
type textarea "Bunn Axiom Series has not been filling the pot - getting 20-30 ounces a pot let…"
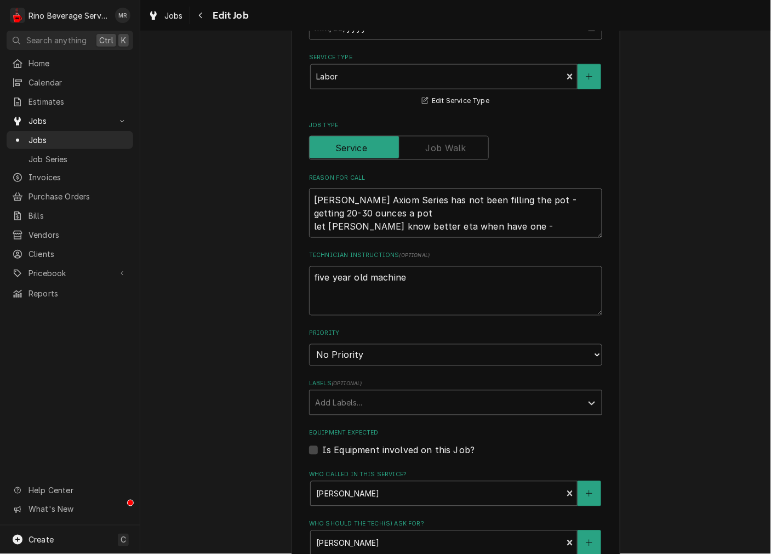
type textarea "x"
type textarea "Bunn Axiom Series has not been filling the pot - getting 20-30 ounces a pot let…"
type textarea "x"
type textarea "Bunn Axiom Series has not been filling the pot - getting 20-30 ounces a pot let…"
type textarea "x"
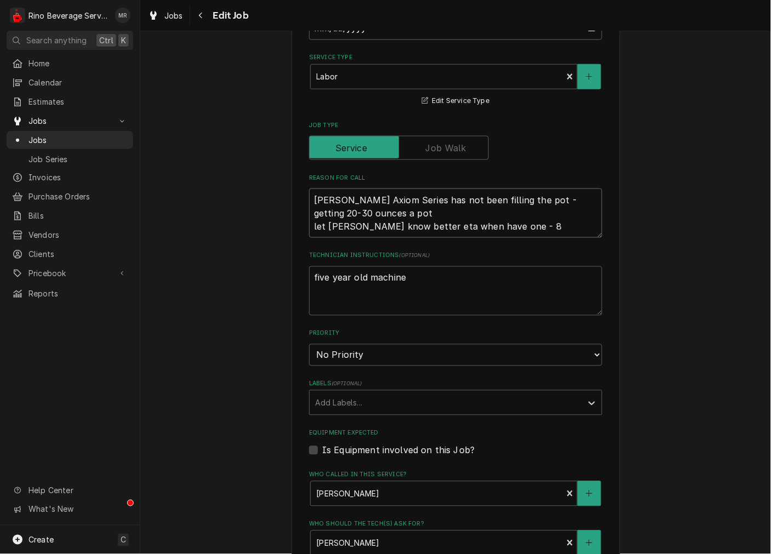
type textarea "Bunn Axiom Series has not been filling the pot - getting 20-30 ounces a pot let…"
type textarea "x"
type textarea "Bunn Axiom Series has not been filling the pot - getting 20-30 ounces a pot let…"
type textarea "x"
type textarea "Bunn Axiom Series has not been filling the pot - getting 20-30 ounces a pot let…"
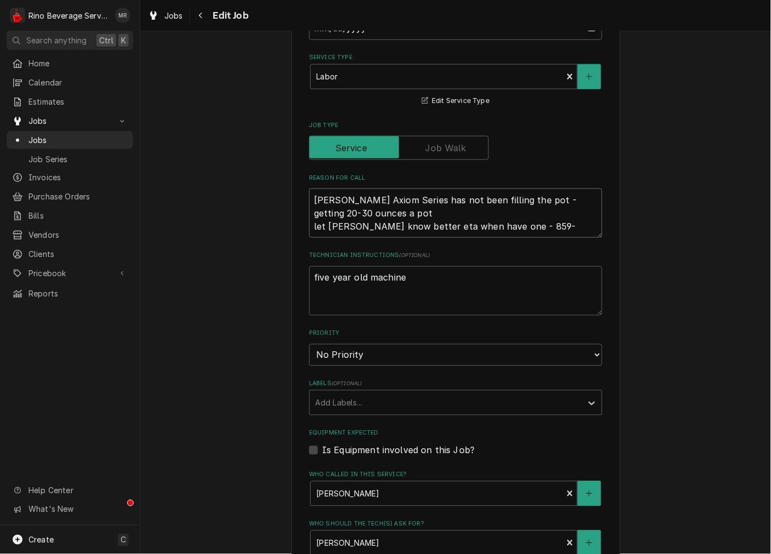
type textarea "x"
type textarea "Bunn Axiom Series has not been filling the pot - getting 20-30 ounces a pot let…"
type textarea "x"
type textarea "Bunn Axiom Series has not been filling the pot - getting 20-30 ounces a pot let…"
type textarea "x"
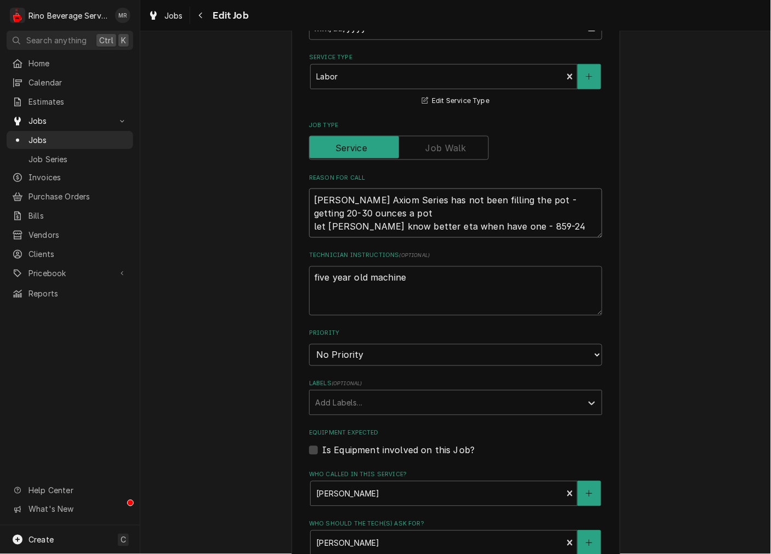
type textarea "Bunn Axiom Series has not been filling the pot - getting 20-30 ounces a pot let…"
type textarea "x"
type textarea "Bunn Axiom Series has not been filling the pot - getting 20-30 ounces a pot let…"
type textarea "x"
type textarea "Bunn Axiom Series has not been filling the pot - getting 20-30 ounces a pot let…"
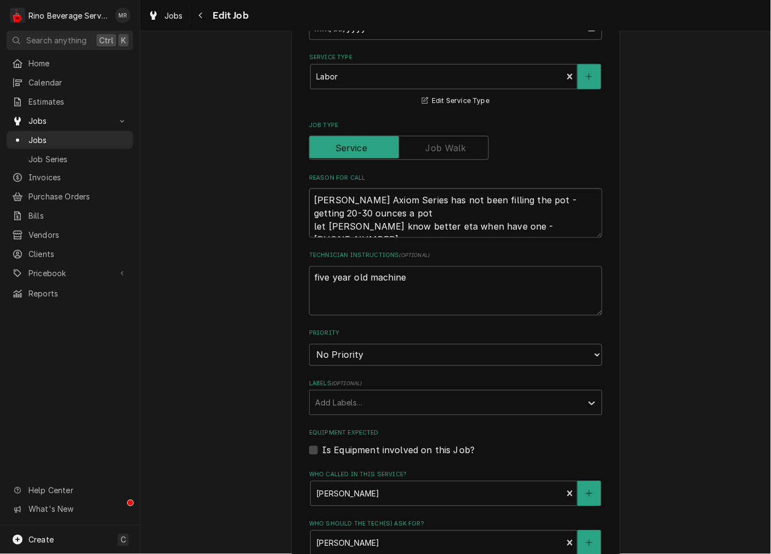
type textarea "x"
type textarea "Bunn Axiom Series has not been filling the pot - getting 20-30 ounces a pot let…"
type textarea "x"
type textarea "Bunn Axiom Series has not been filling the pot - getting 20-30 ounces a pot let…"
type textarea "x"
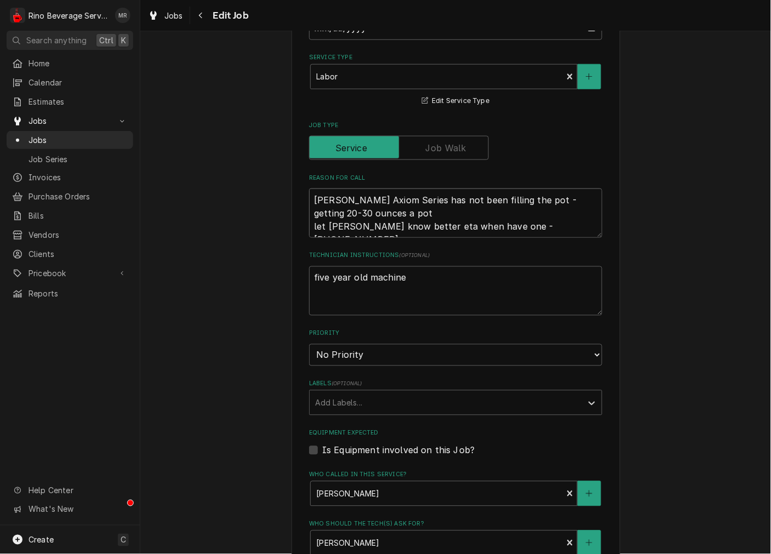
type textarea "[PERSON_NAME] Axiom Series has not been filling the pot - getting 20-30 ounces …"
type textarea "x"
click at [340, 232] on textarea "[PERSON_NAME] Axiom Series has not been filling the pot - getting 20-30 ounces …" at bounding box center [455, 213] width 293 height 49
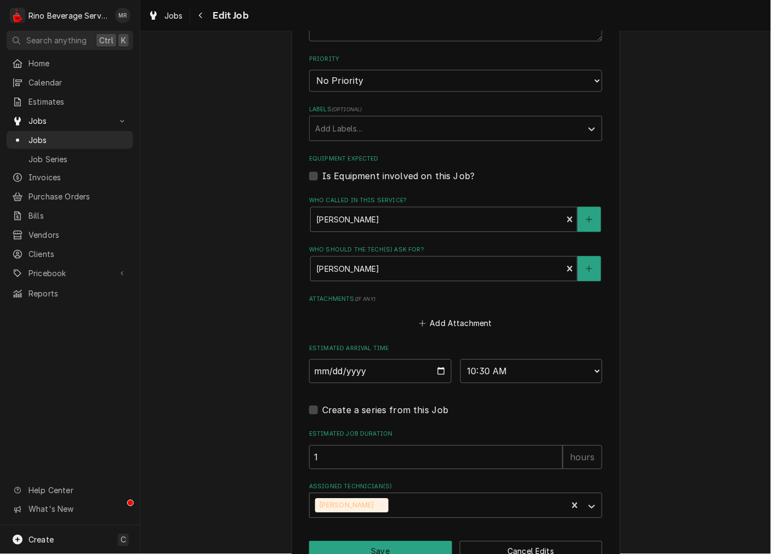
scroll to position [590, 0]
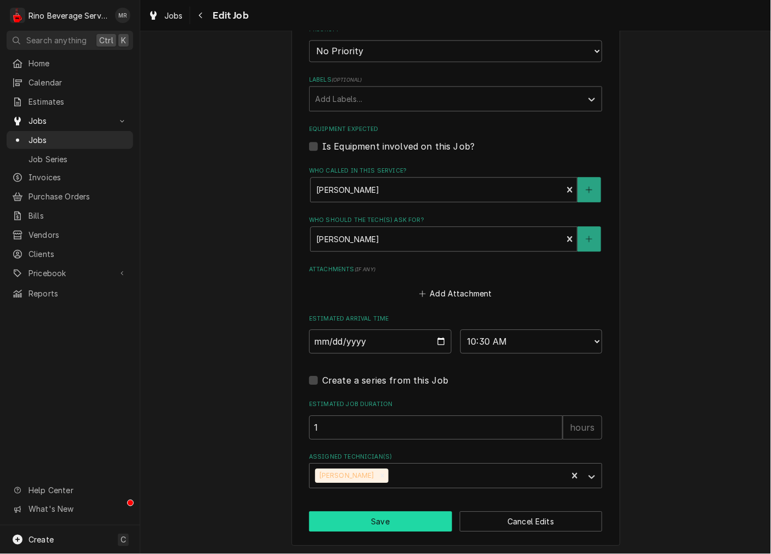
type textarea "[PERSON_NAME] Axiom Series has not been filling the pot - getting 20-30 ounces …"
click at [398, 521] on button "Save" at bounding box center [380, 521] width 143 height 20
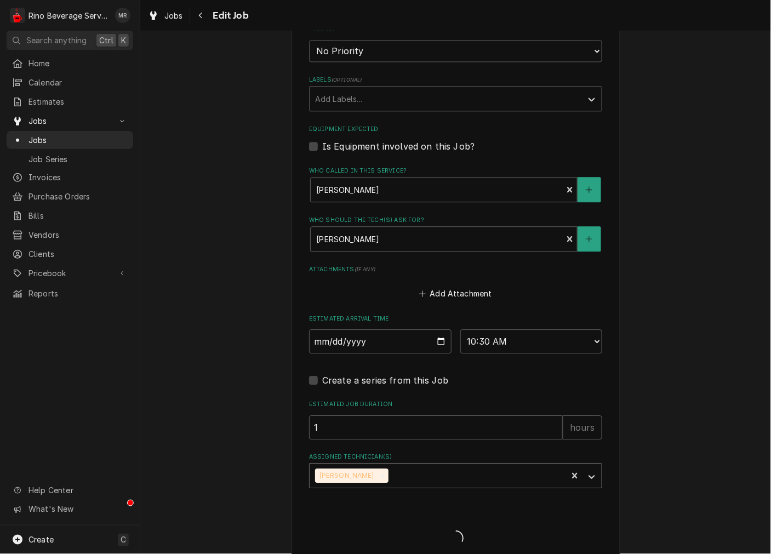
type textarea "x"
